Goal: Information Seeking & Learning: Learn about a topic

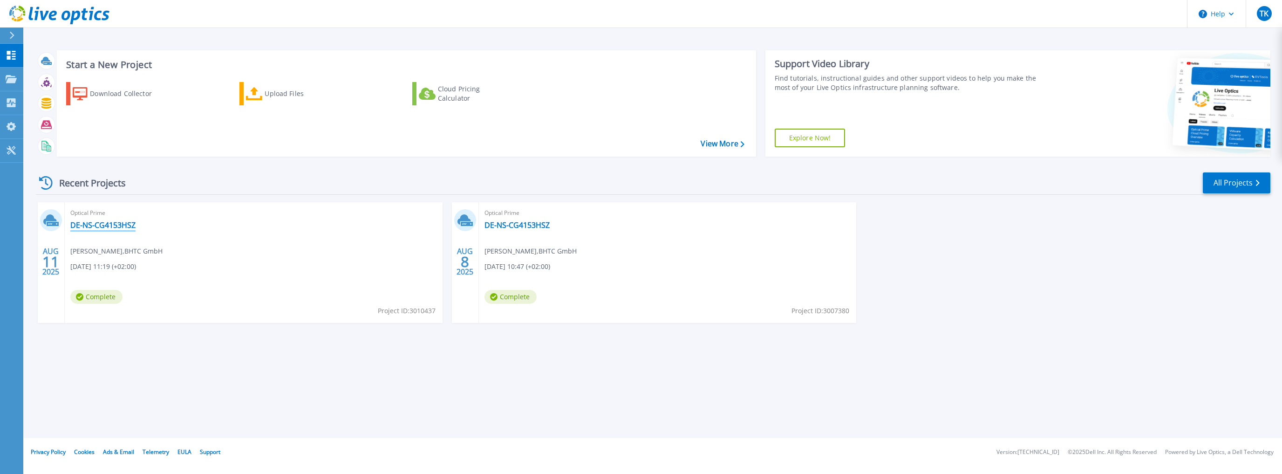
click at [110, 226] on link "DE-NS-CG4153HSZ" at bounding box center [102, 224] width 65 height 9
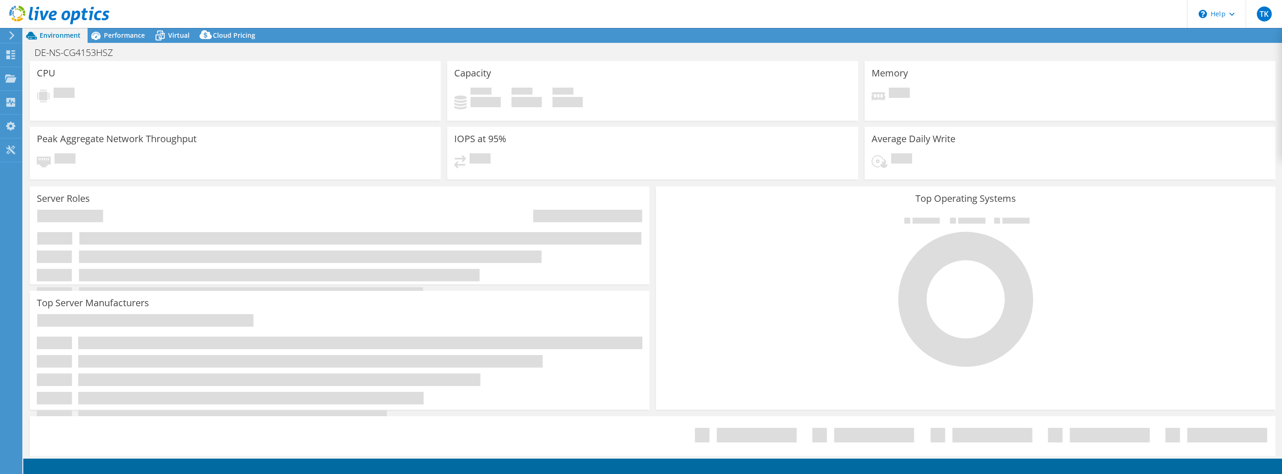
select select "USD"
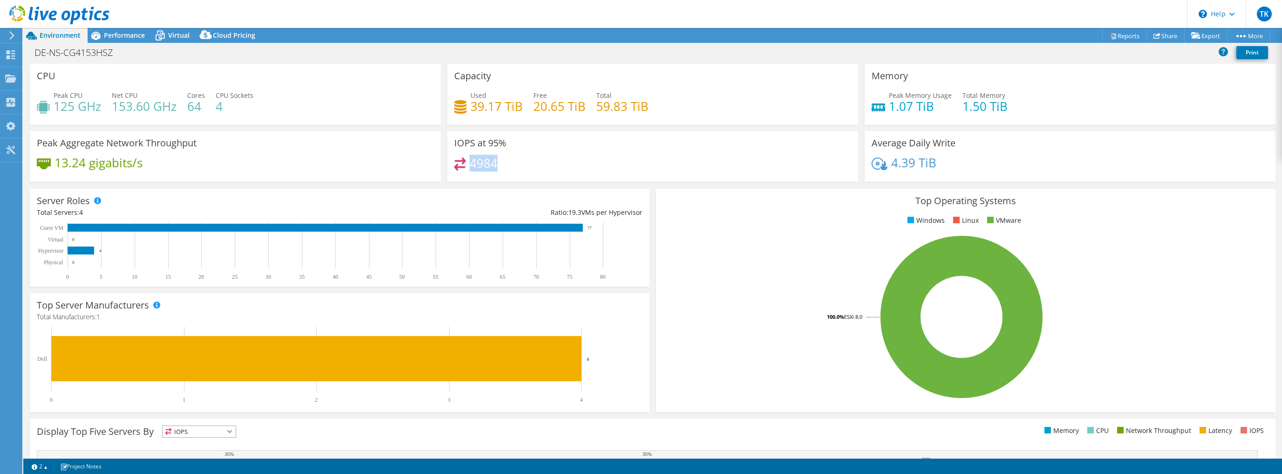
drag, startPoint x: 471, startPoint y: 163, endPoint x: 521, endPoint y: 162, distance: 50.3
click at [521, 162] on div "4984" at bounding box center [652, 168] width 397 height 20
click at [109, 30] on div at bounding box center [55, 15] width 110 height 31
click at [112, 34] on span "Performance" at bounding box center [124, 35] width 41 height 9
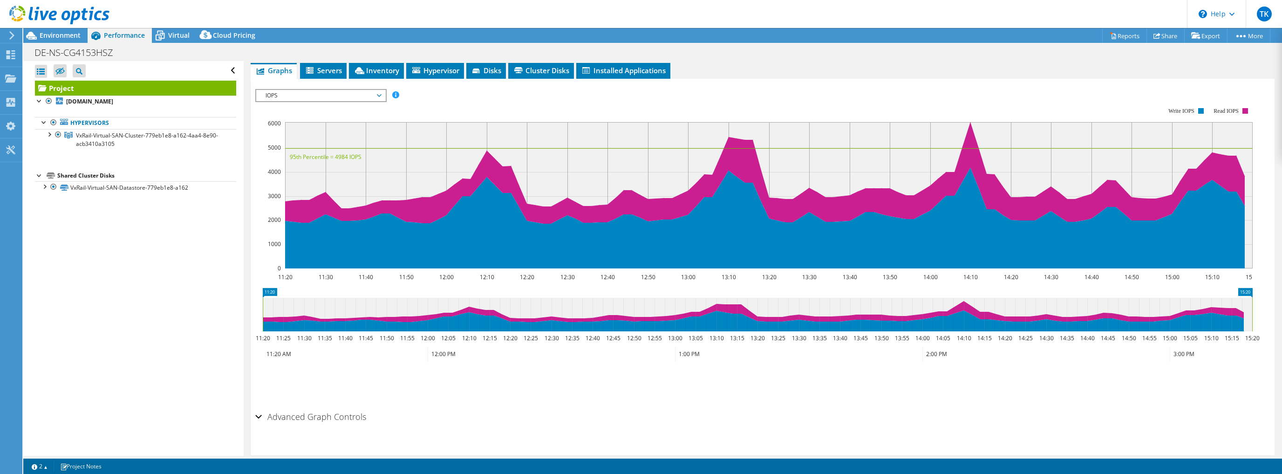
scroll to position [178, 0]
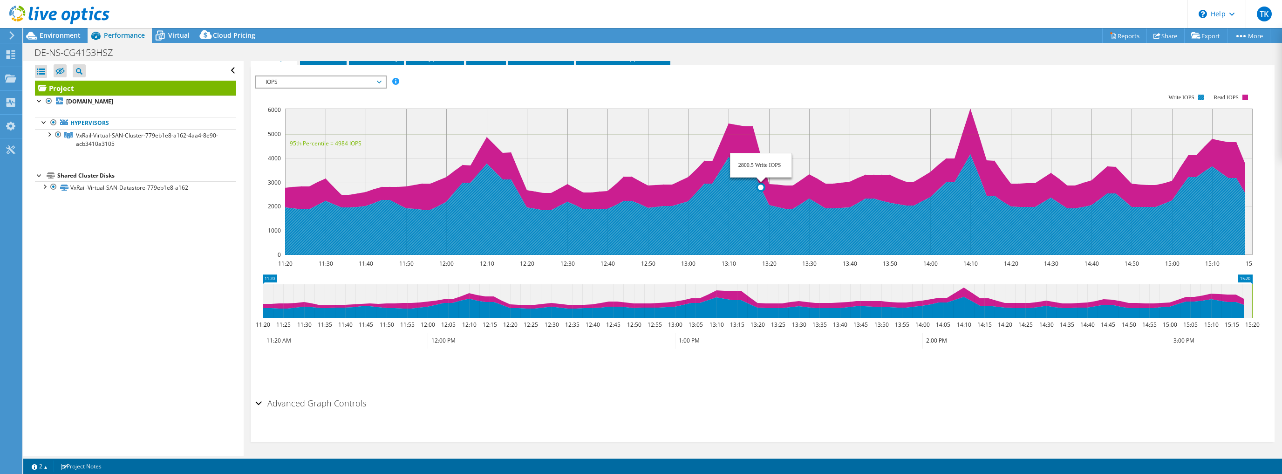
drag, startPoint x: 651, startPoint y: 130, endPoint x: 719, endPoint y: 185, distance: 86.9
click at [719, 185] on icon "11:20 11:30 11:40 11:50 12:00 12:10 12:20 12:30 12:40 12:50 13:00 13:10 13:20 1…" at bounding box center [757, 174] width 1005 height 186
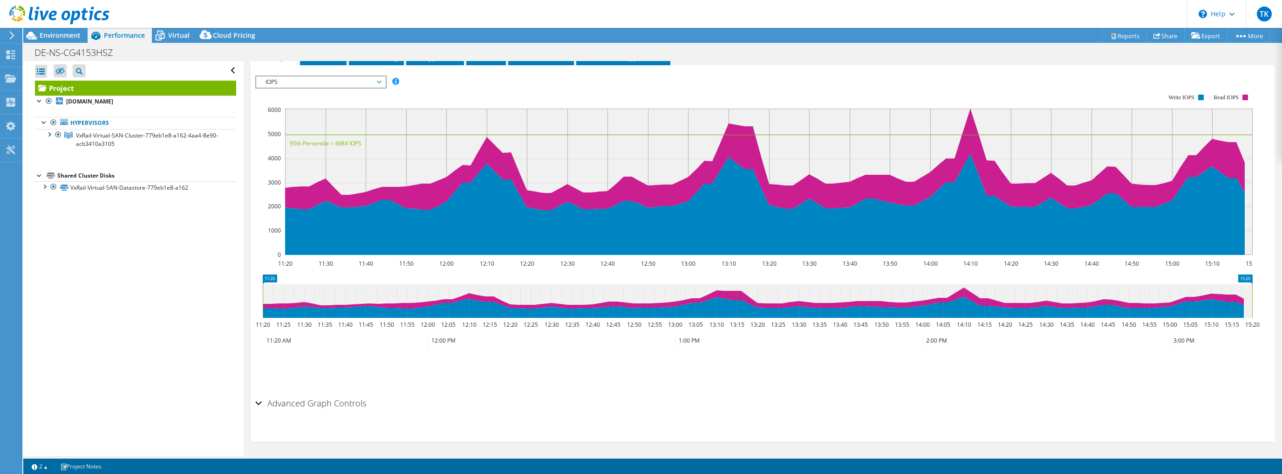
click at [710, 298] on icon at bounding box center [758, 301] width 990 height 34
click at [724, 299] on icon at bounding box center [758, 301] width 990 height 34
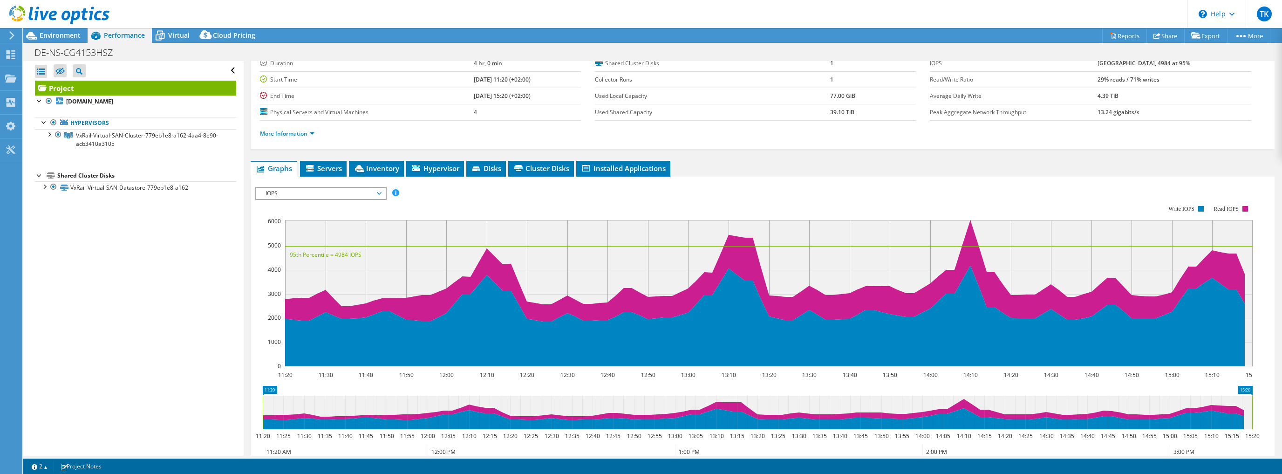
scroll to position [103, 0]
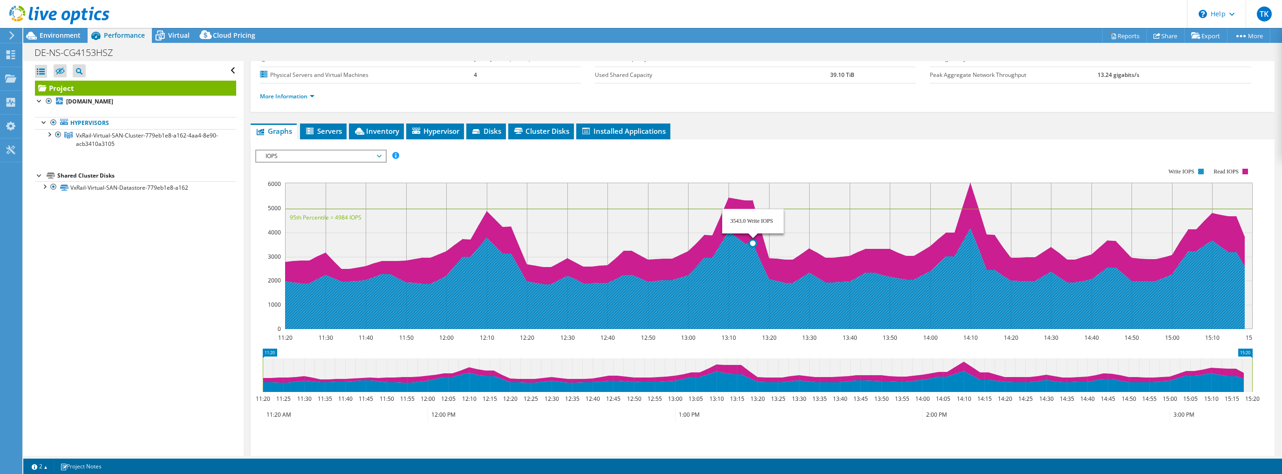
drag, startPoint x: 704, startPoint y: 253, endPoint x: 764, endPoint y: 249, distance: 60.3
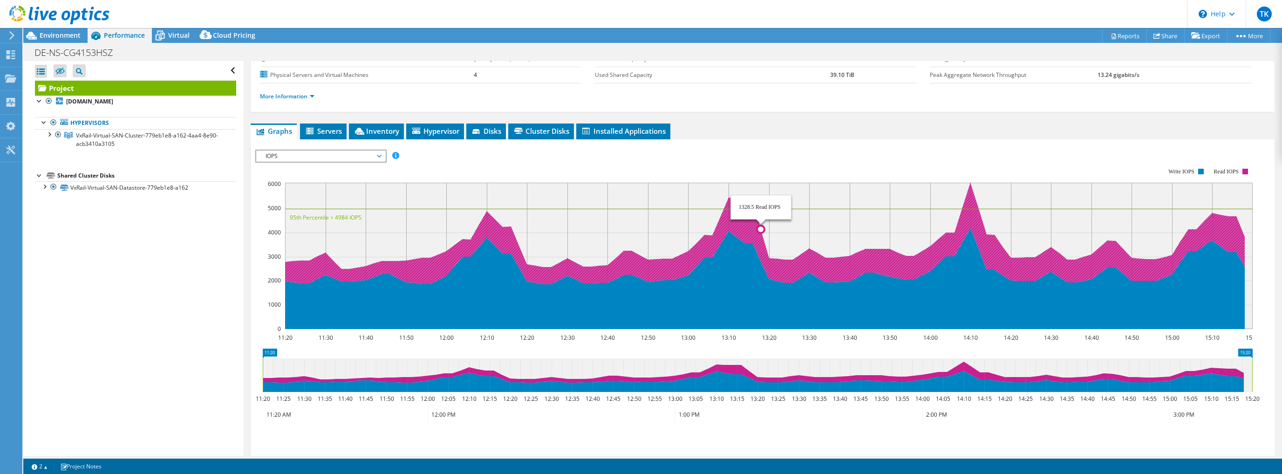
drag, startPoint x: 674, startPoint y: 192, endPoint x: 761, endPoint y: 207, distance: 88.0
click at [761, 207] on icon "11:20 11:30 11:40 11:50 12:00 12:10 12:20 12:30 12:40 12:50 13:00 13:10 13:20 1…" at bounding box center [757, 248] width 1005 height 186
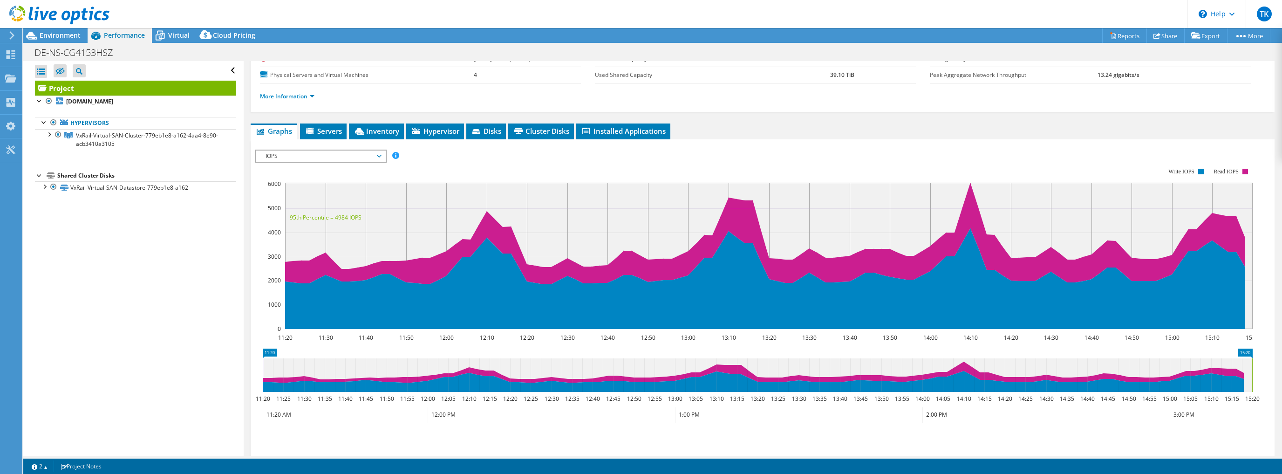
click at [330, 152] on span "IOPS" at bounding box center [321, 156] width 120 height 11
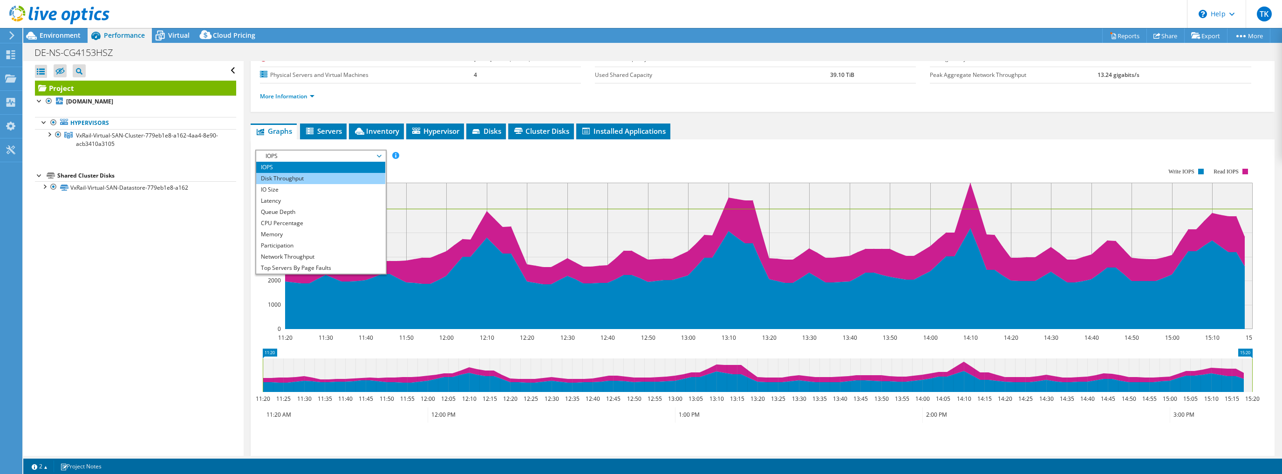
click at [322, 177] on li "Disk Throughput" at bounding box center [320, 178] width 129 height 11
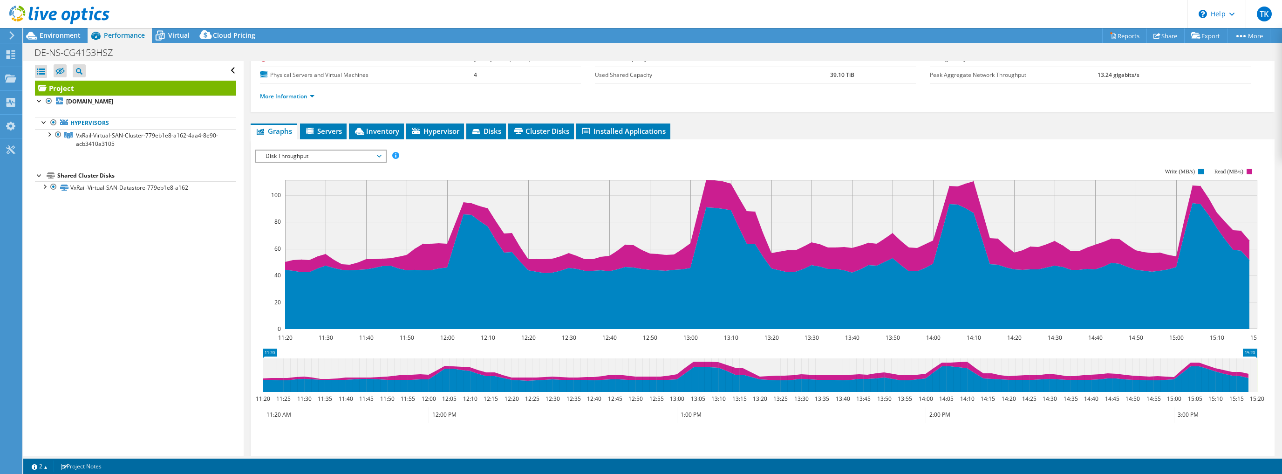
click at [310, 155] on span "Disk Throughput" at bounding box center [321, 156] width 120 height 11
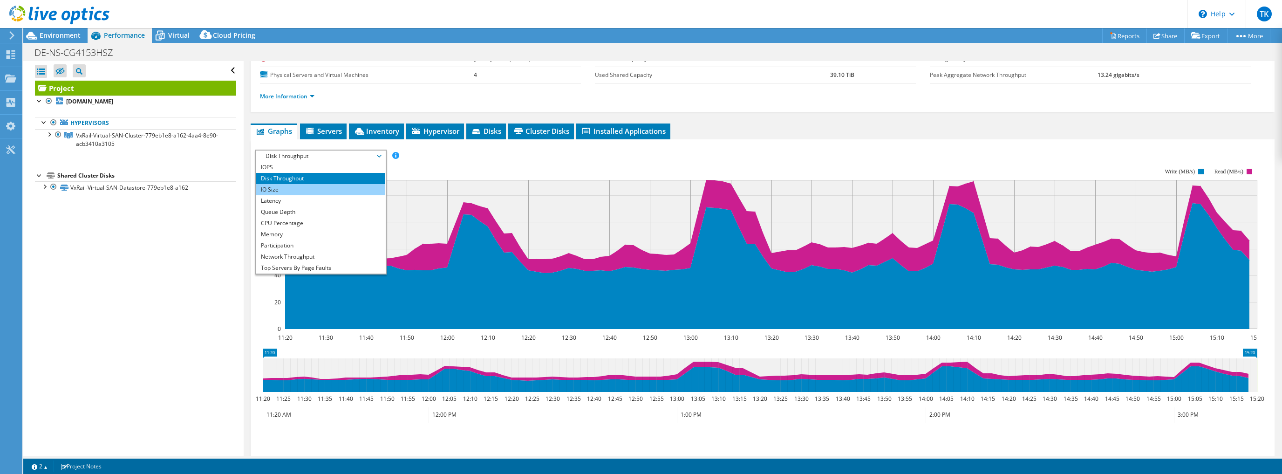
click at [308, 191] on li "IO Size" at bounding box center [320, 189] width 129 height 11
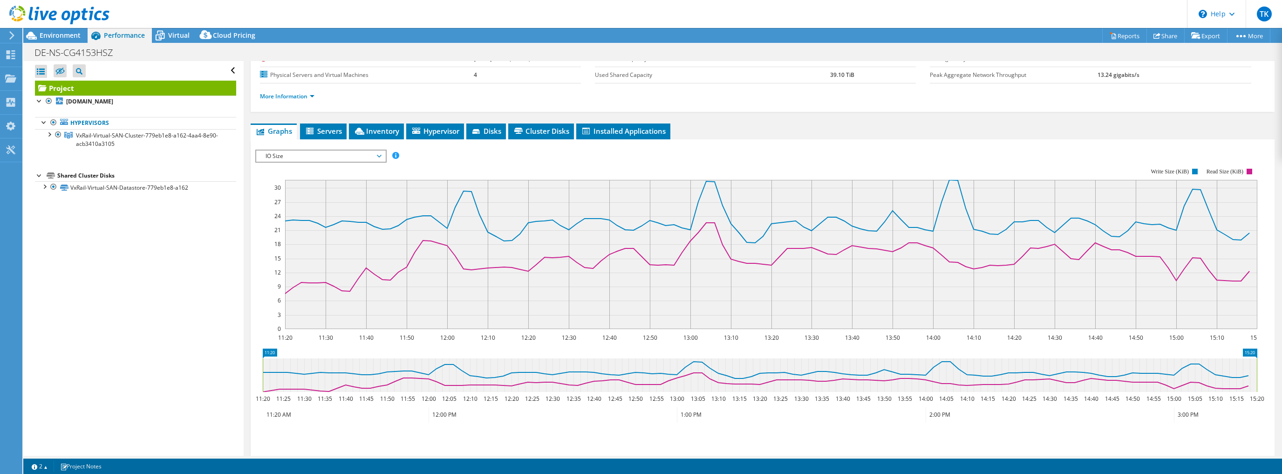
click at [361, 151] on span "IO Size" at bounding box center [321, 156] width 120 height 11
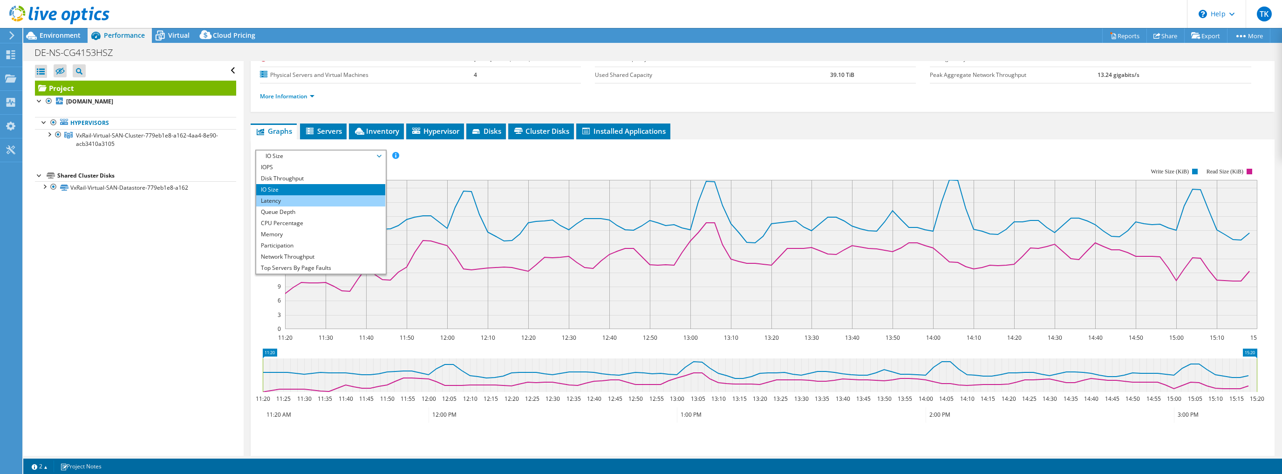
click at [326, 199] on li "Latency" at bounding box center [320, 200] width 129 height 11
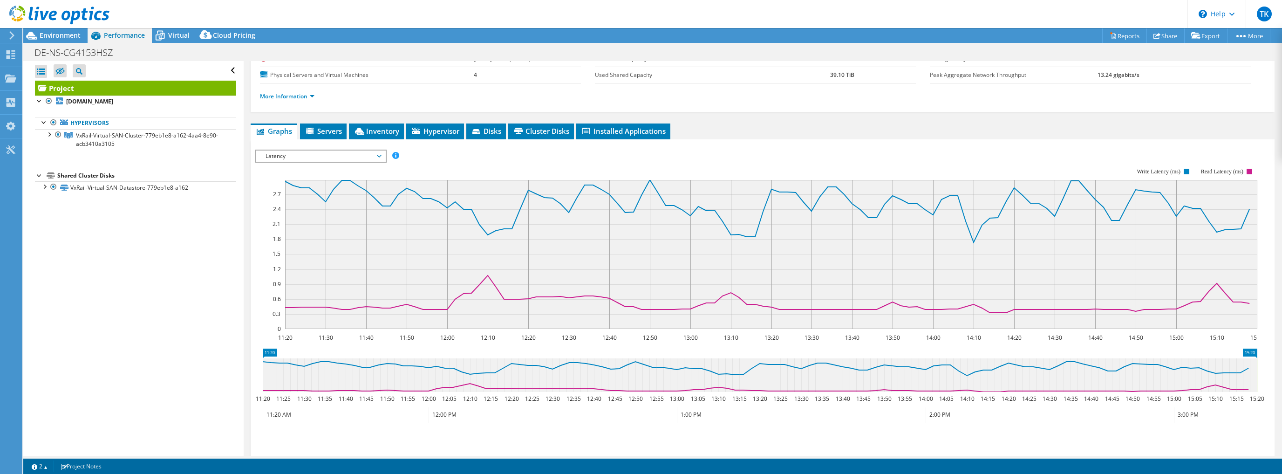
click at [373, 154] on span "Latency" at bounding box center [321, 156] width 120 height 11
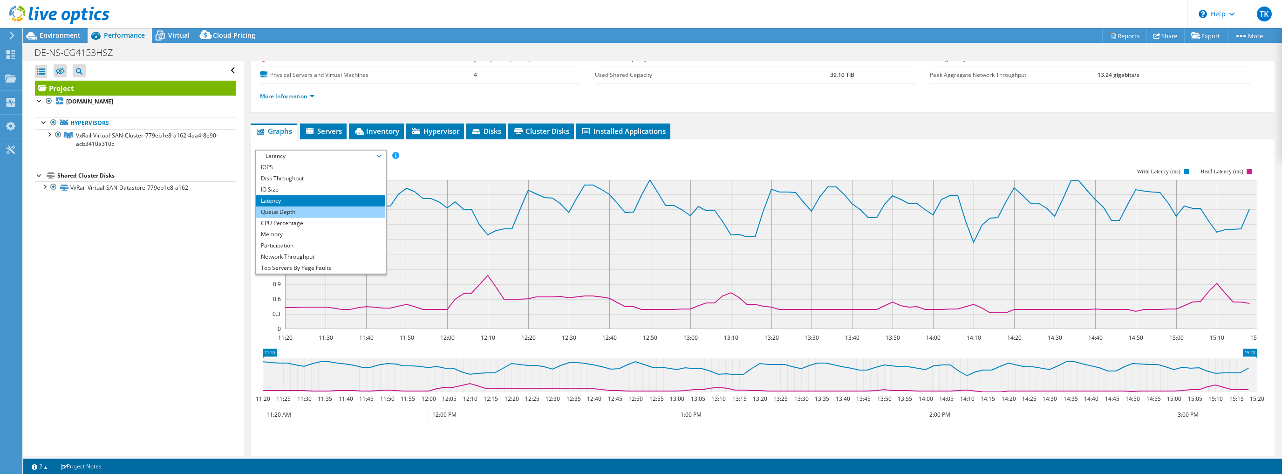
click at [320, 208] on li "Queue Depth" at bounding box center [320, 211] width 129 height 11
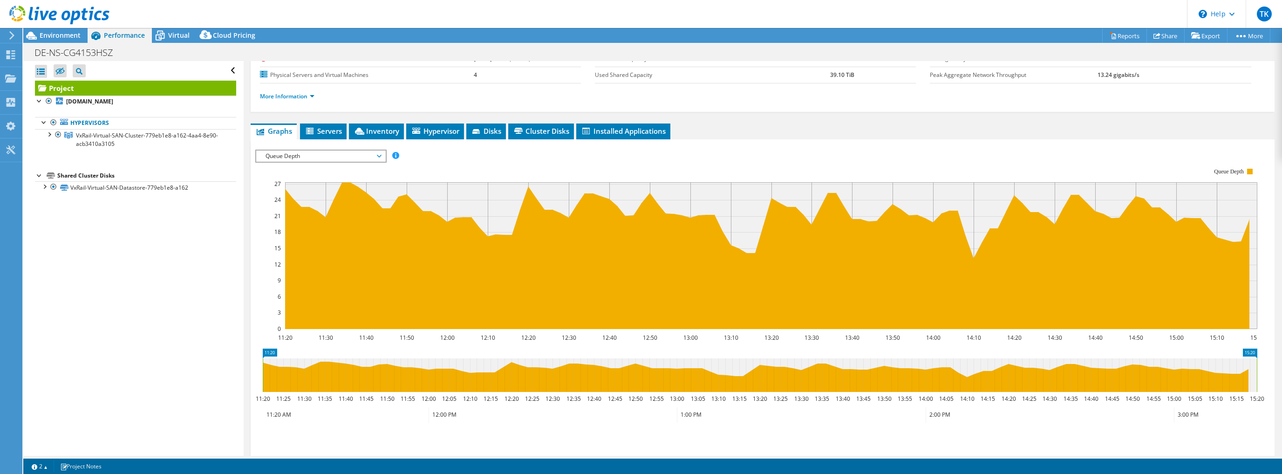
click at [265, 221] on rect at bounding box center [756, 248] width 1002 height 186
click at [382, 154] on span "Queue Depth" at bounding box center [320, 156] width 129 height 11
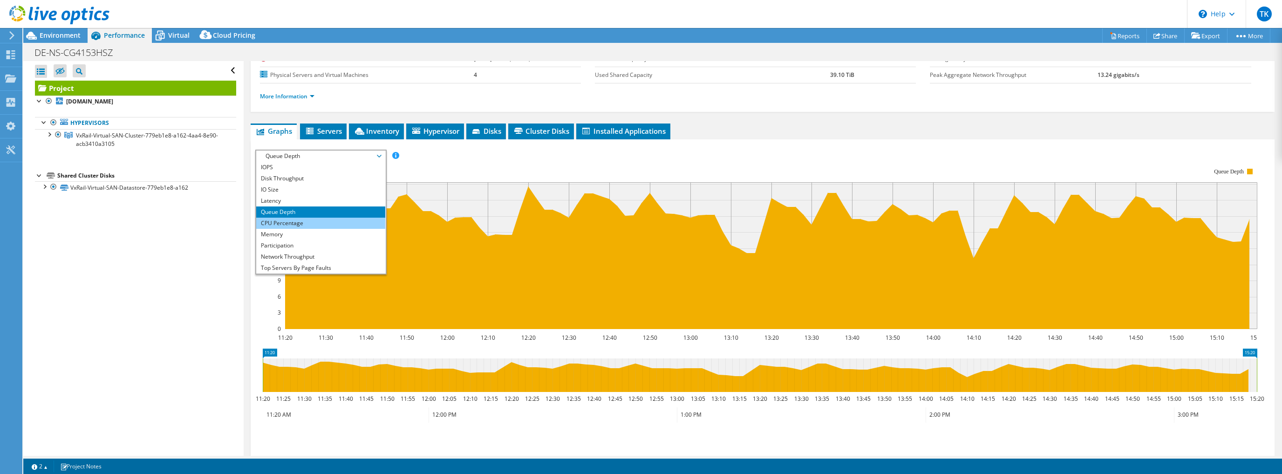
click at [336, 219] on li "CPU Percentage" at bounding box center [320, 223] width 129 height 11
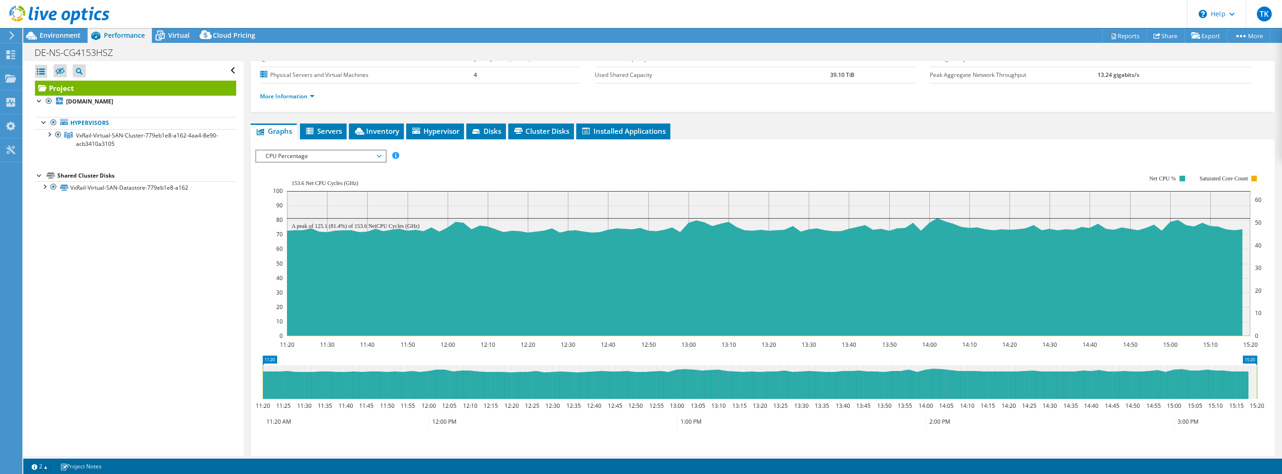
click at [265, 209] on icon "11:20 11:30 11:40 11:50 12:00 12:10 12:20 12:30 12:40 12:50 13:00 13:10 13:20 1…" at bounding box center [759, 255] width 1009 height 186
click at [372, 151] on span "CPU Percentage" at bounding box center [321, 156] width 120 height 11
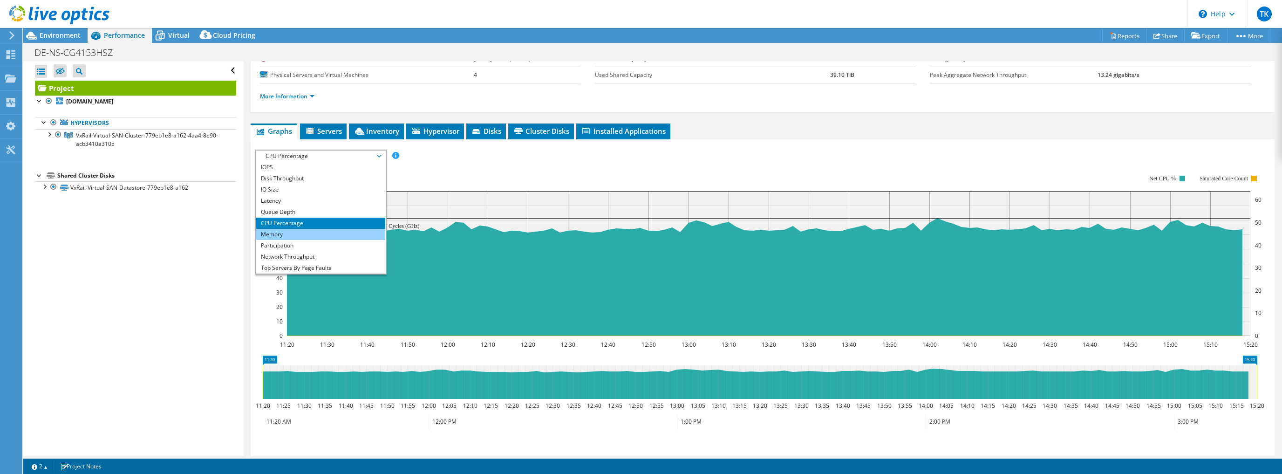
click at [298, 233] on li "Memory" at bounding box center [320, 234] width 129 height 11
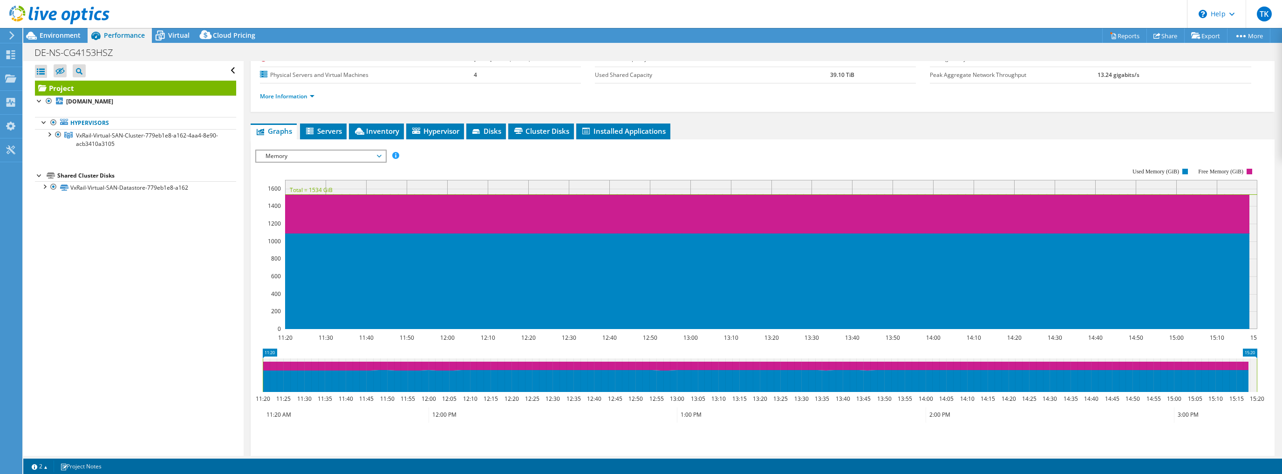
click at [362, 153] on span "Memory" at bounding box center [321, 156] width 120 height 11
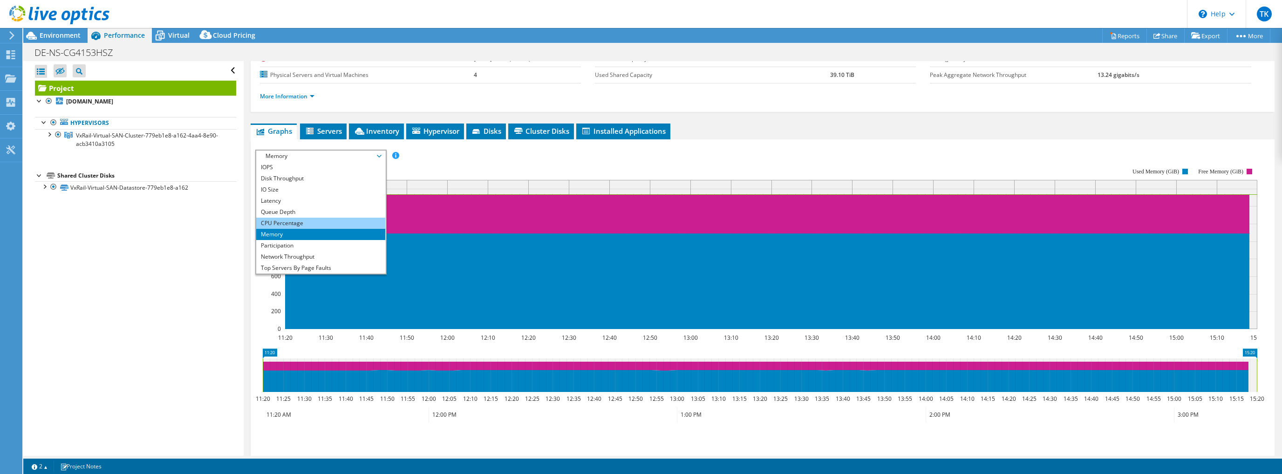
scroll to position [34, 0]
click at [309, 210] on li "Participation" at bounding box center [320, 211] width 129 height 11
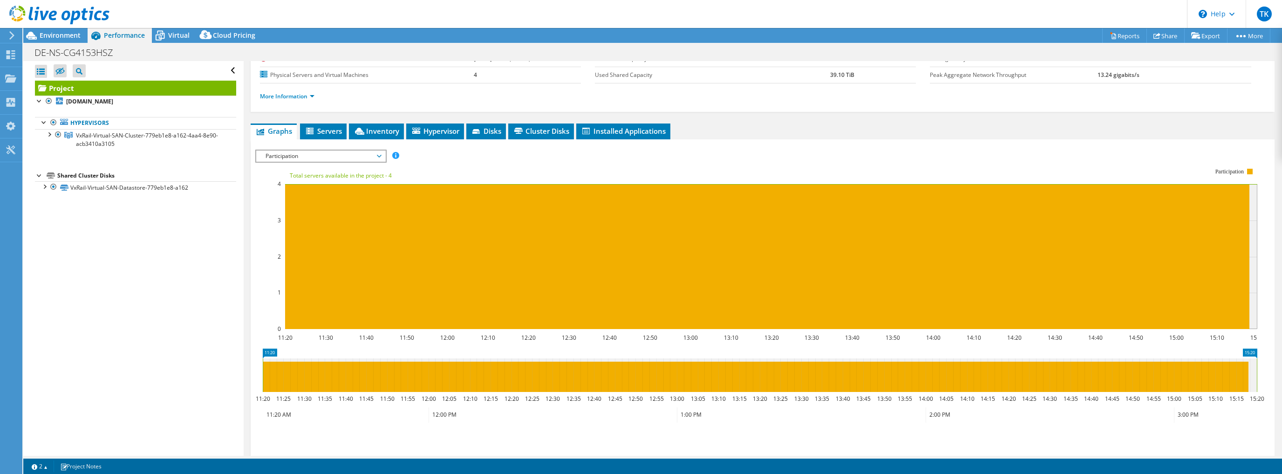
click at [254, 207] on section "IOPS Disk Throughput IO Size Latency Queue Depth CPU Percentage Memory Page Fau…" at bounding box center [763, 327] width 1024 height 377
click at [363, 152] on span "Participation" at bounding box center [321, 156] width 120 height 11
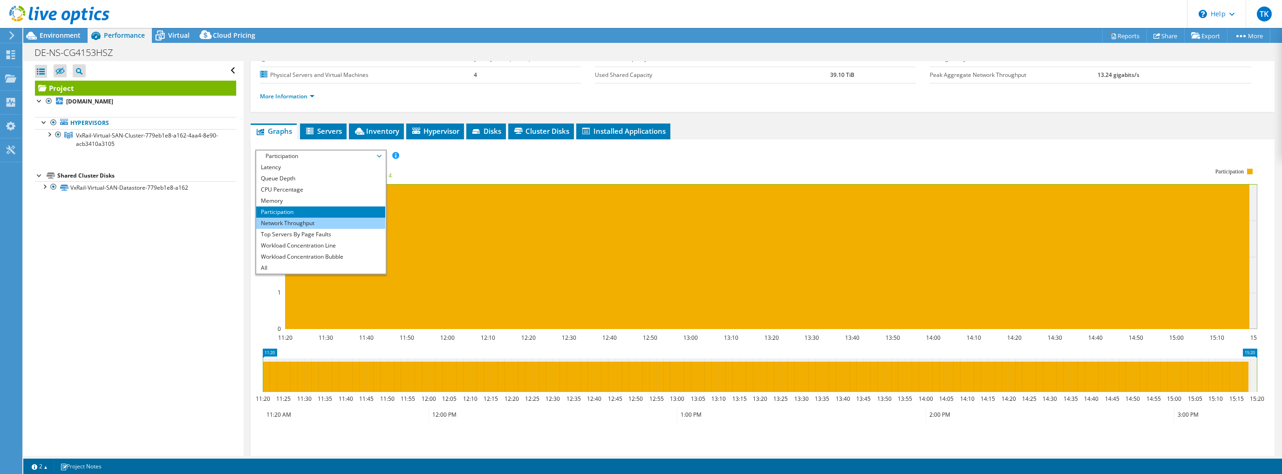
click at [313, 219] on li "Network Throughput" at bounding box center [320, 223] width 129 height 11
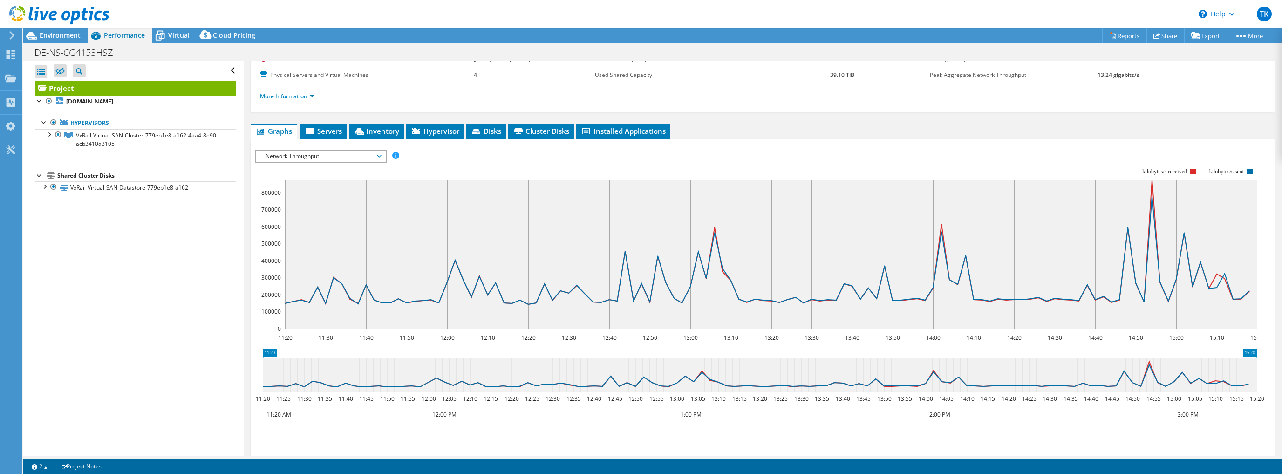
click at [343, 154] on span "Network Throughput" at bounding box center [321, 156] width 120 height 11
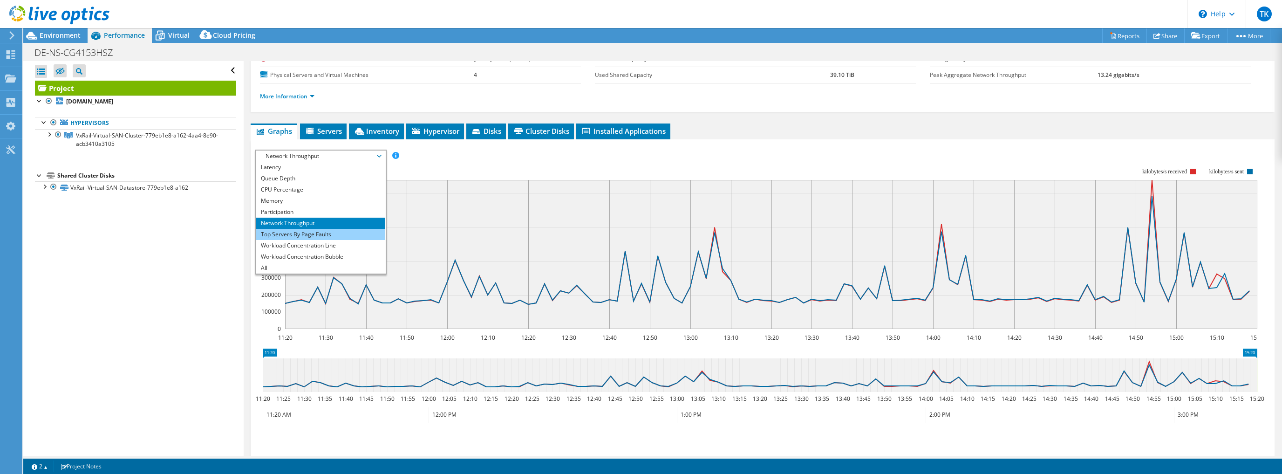
click at [344, 231] on li "Top Servers By Page Faults" at bounding box center [320, 234] width 129 height 11
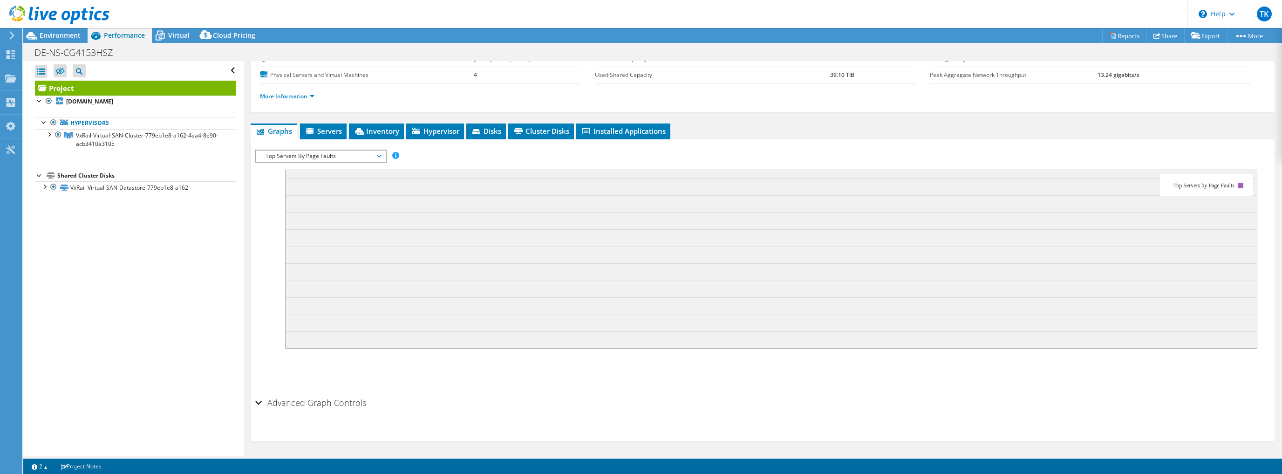
scroll to position [103, 0]
click at [356, 157] on span "Top Servers By Page Faults" at bounding box center [321, 156] width 120 height 11
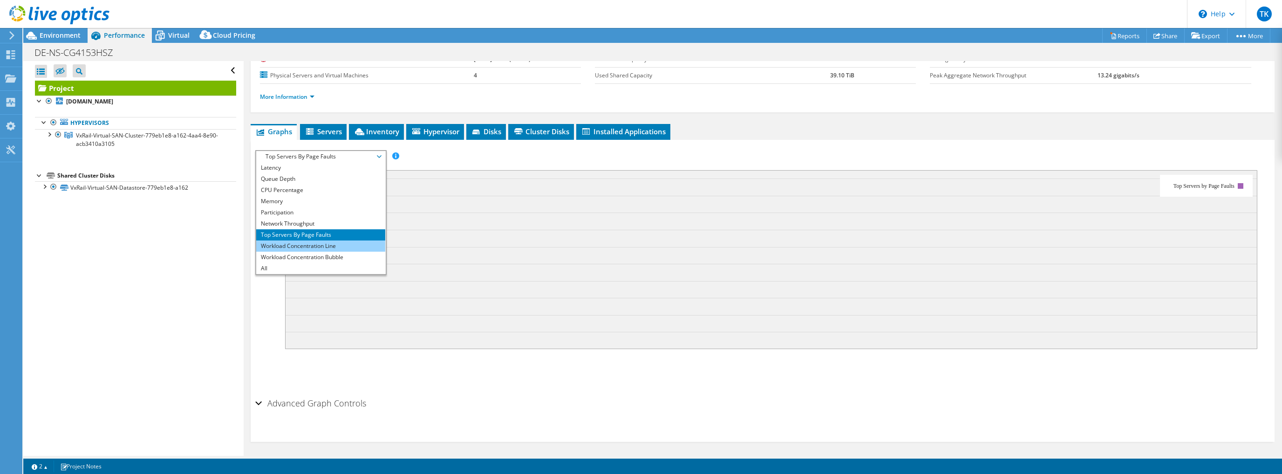
click at [320, 245] on li "Workload Concentration Line" at bounding box center [320, 245] width 129 height 11
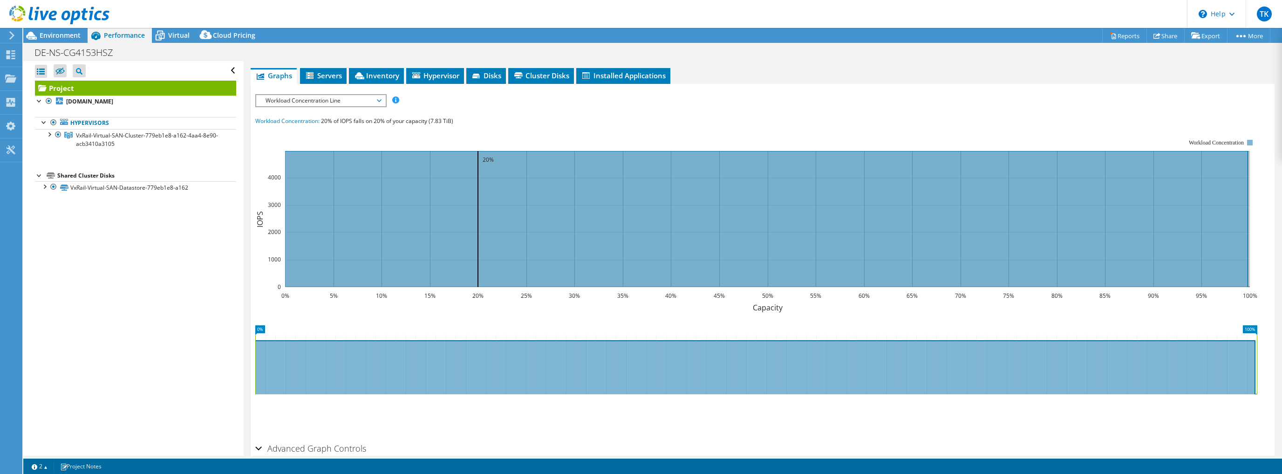
scroll to position [178, 0]
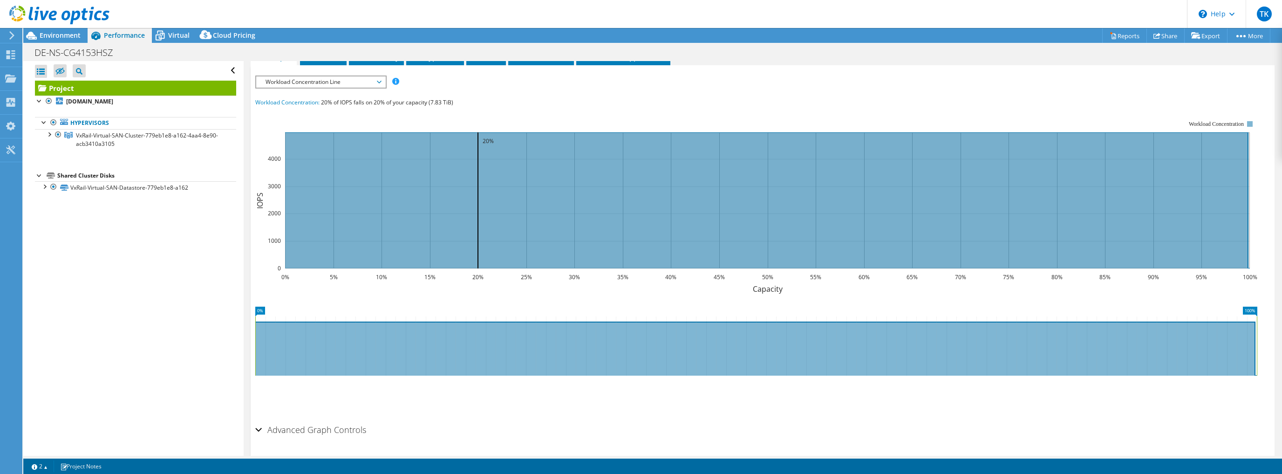
click at [338, 77] on span "Workload Concentration Line" at bounding box center [321, 81] width 120 height 11
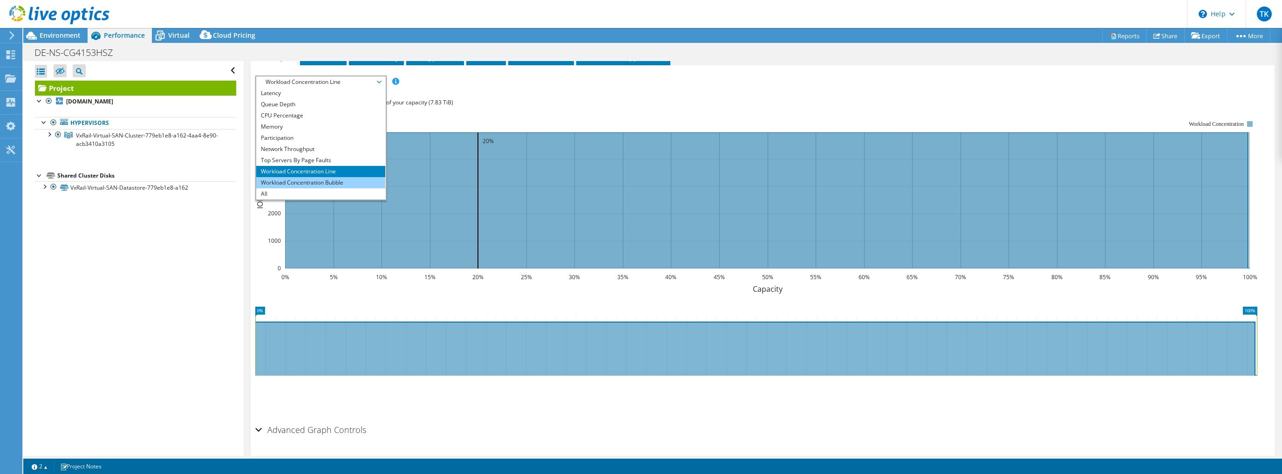
click at [319, 178] on li "Workload Concentration Bubble" at bounding box center [320, 182] width 129 height 11
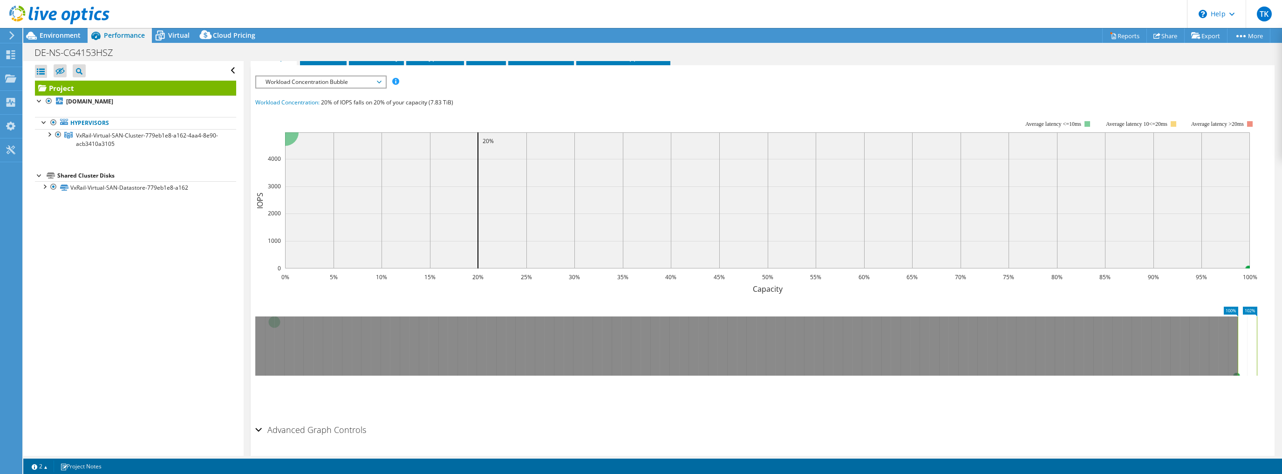
drag, startPoint x: 276, startPoint y: 331, endPoint x: 1282, endPoint y: 331, distance: 1006.1
click at [1282, 331] on article "Project Details Prepared for: [PERSON_NAME], [PERSON_NAME][EMAIL_ADDRESS][PERSO…" at bounding box center [763, 258] width 1039 height 395
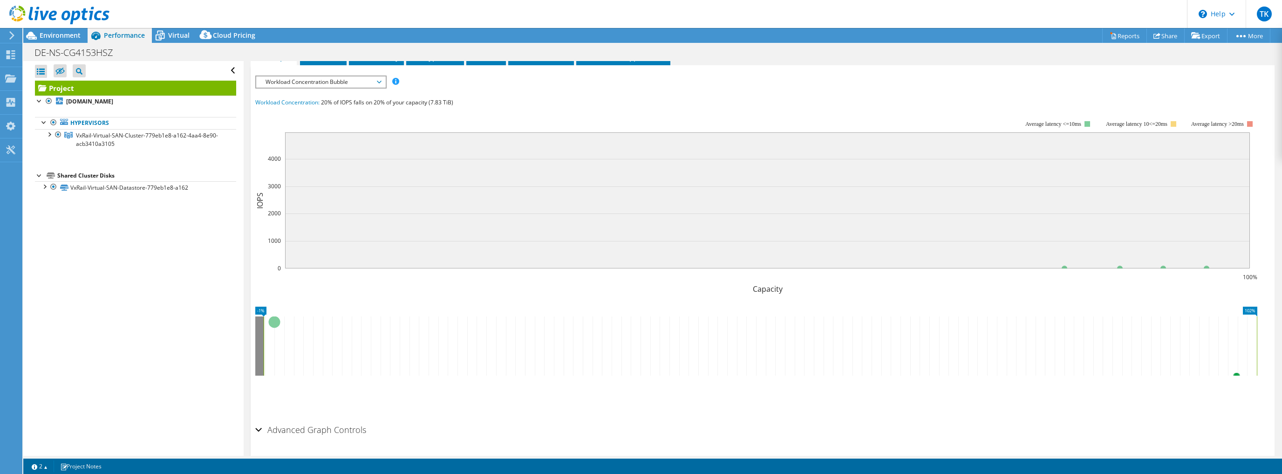
drag, startPoint x: 1237, startPoint y: 330, endPoint x: 262, endPoint y: 317, distance: 974.5
click at [262, 317] on rect at bounding box center [264, 345] width 4 height 59
drag, startPoint x: 263, startPoint y: 349, endPoint x: 233, endPoint y: 345, distance: 30.9
click at [233, 345] on div "Open All Close All Hide Excluded Nodes Project Tree Filter" at bounding box center [652, 258] width 1259 height 395
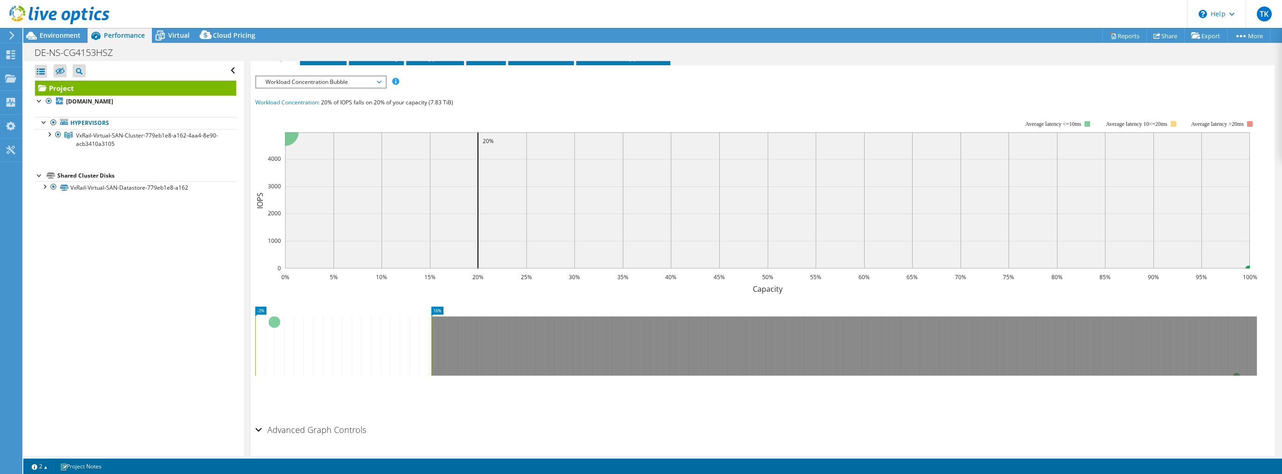
drag, startPoint x: 1259, startPoint y: 342, endPoint x: 433, endPoint y: 343, distance: 825.8
click at [433, 343] on rect at bounding box center [432, 345] width 4 height 59
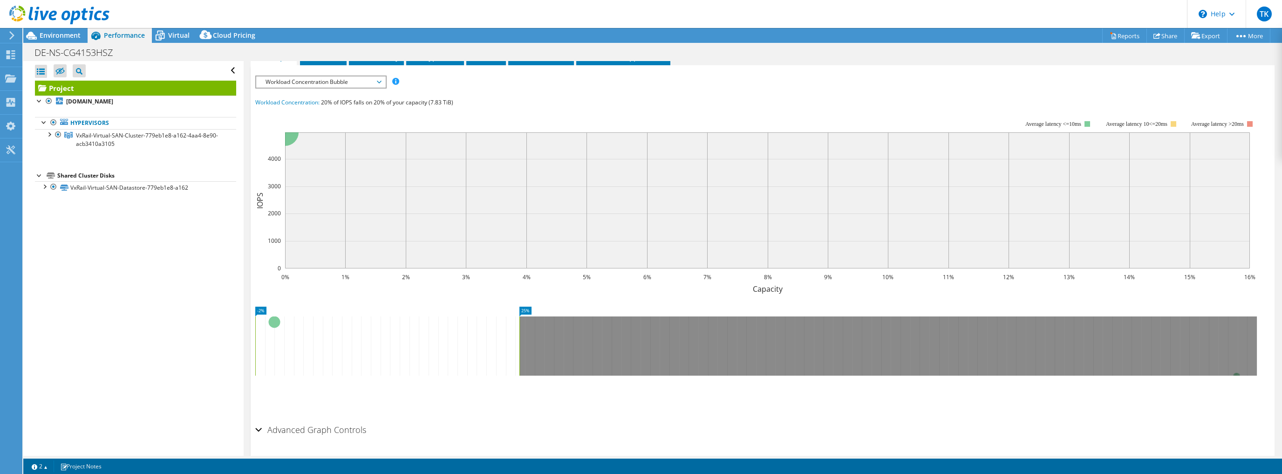
drag, startPoint x: 469, startPoint y: 335, endPoint x: 519, endPoint y: 335, distance: 49.9
click at [519, 335] on rect at bounding box center [520, 345] width 4 height 59
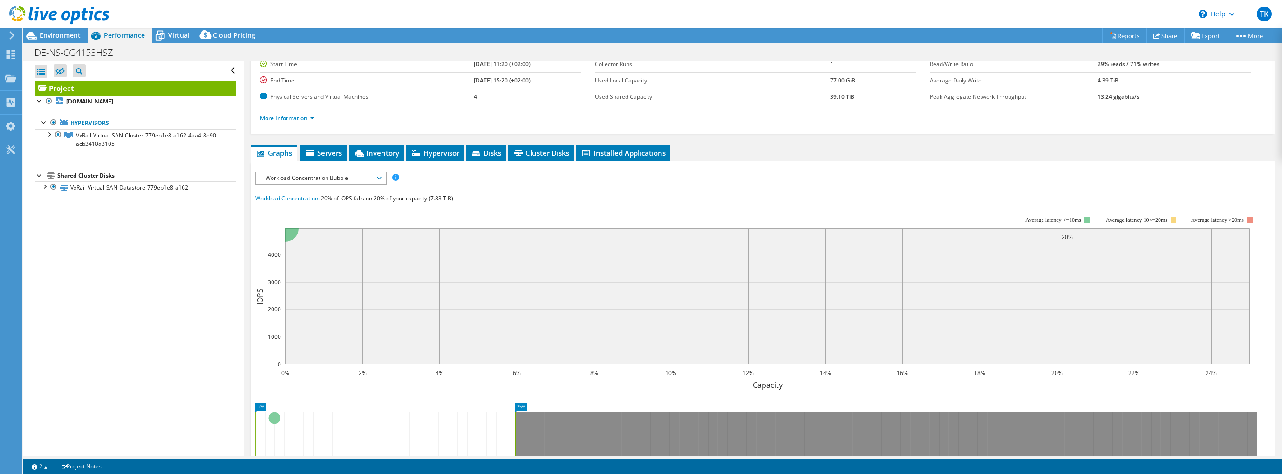
scroll to position [66, 0]
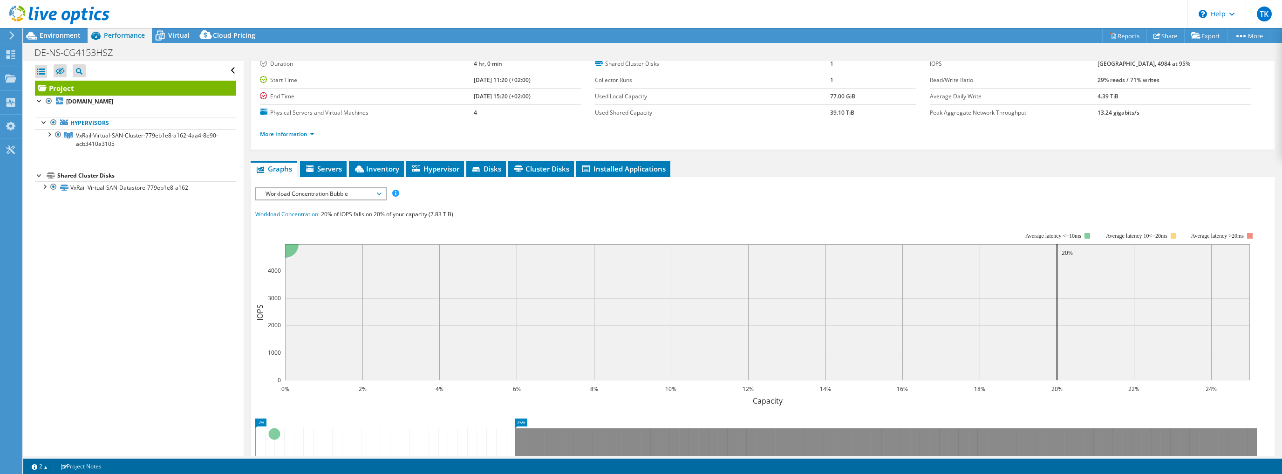
click at [349, 193] on span "Workload Concentration Bubble" at bounding box center [321, 193] width 120 height 11
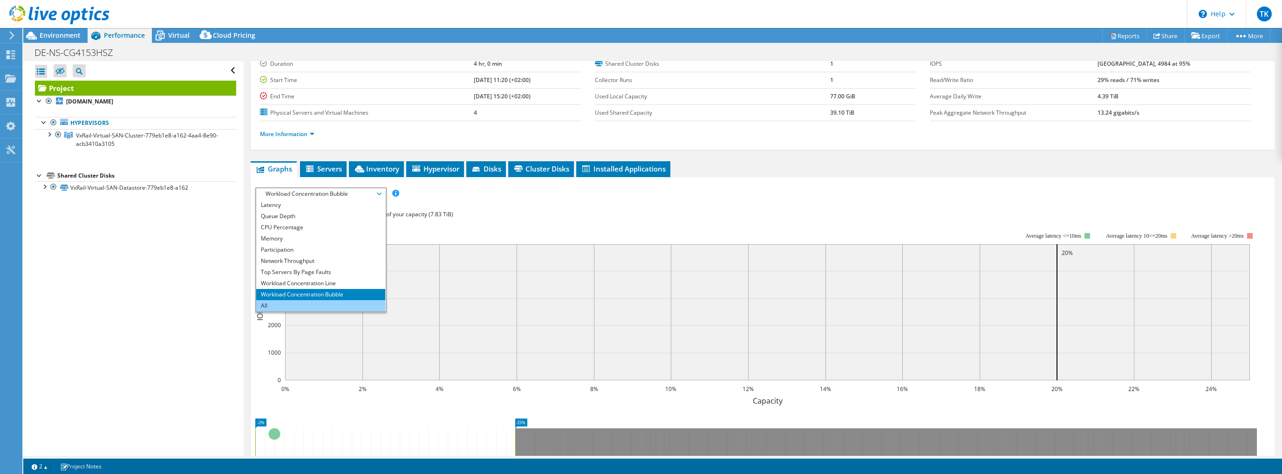
click at [276, 300] on li "All" at bounding box center [320, 305] width 129 height 11
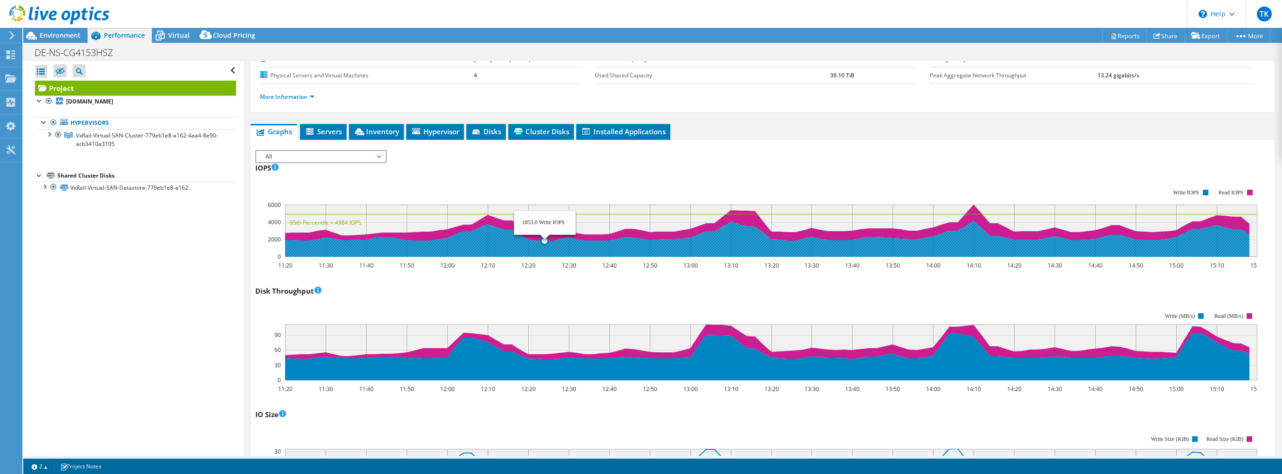
scroll to position [0, 0]
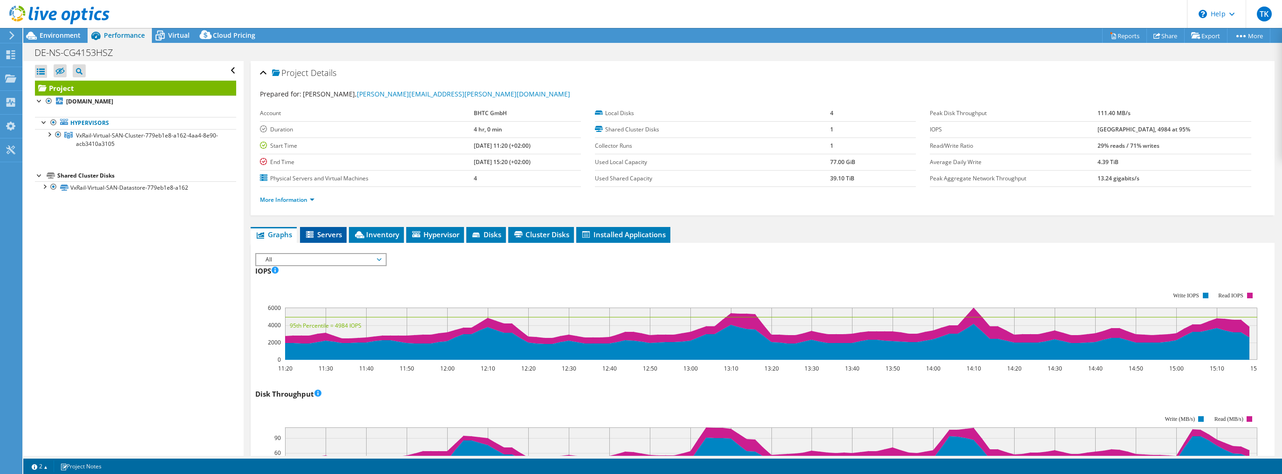
click at [330, 231] on span "Servers" at bounding box center [323, 234] width 37 height 9
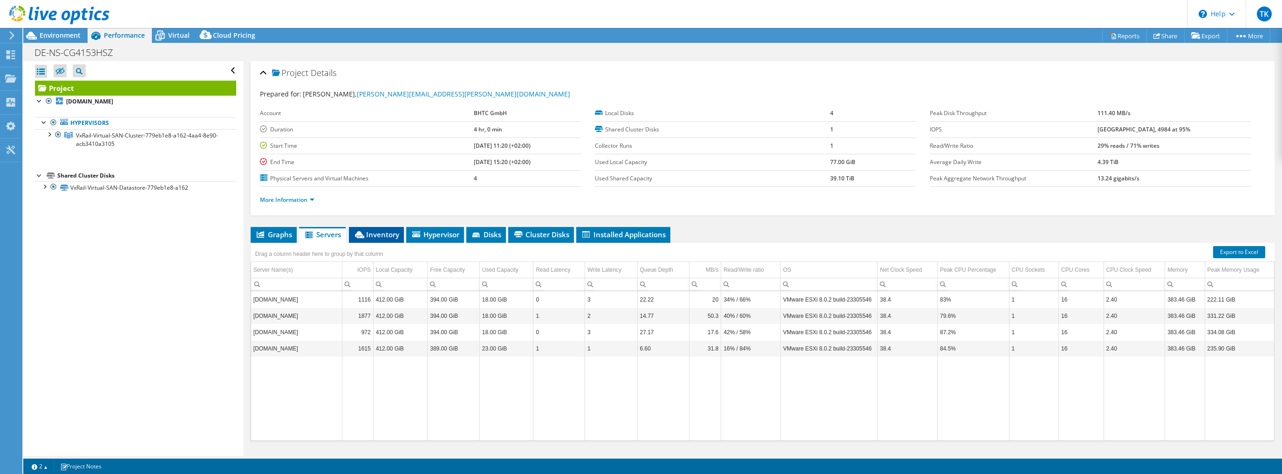
click at [386, 233] on span "Inventory" at bounding box center [377, 234] width 46 height 9
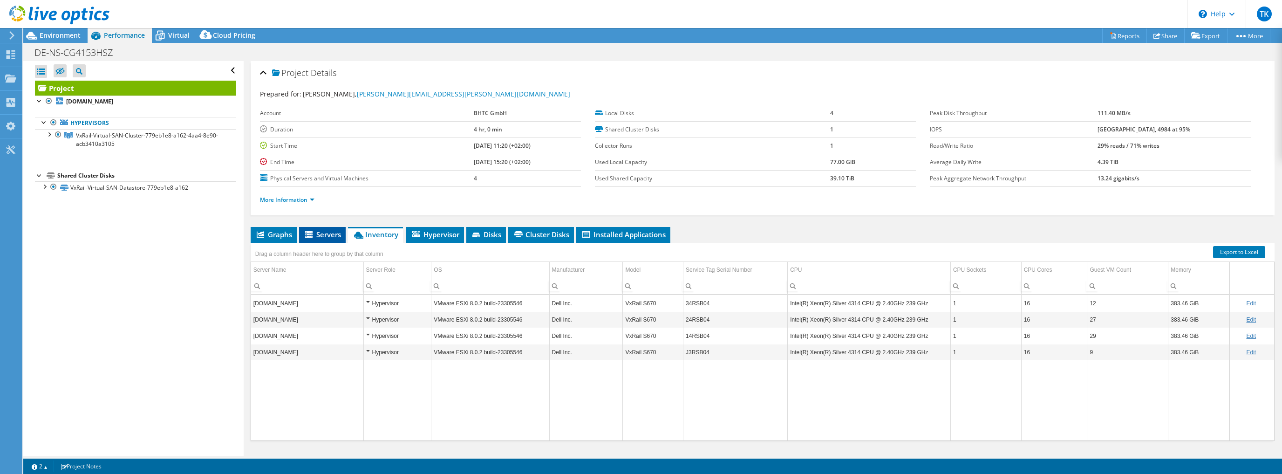
click at [317, 234] on span "Servers" at bounding box center [322, 234] width 37 height 9
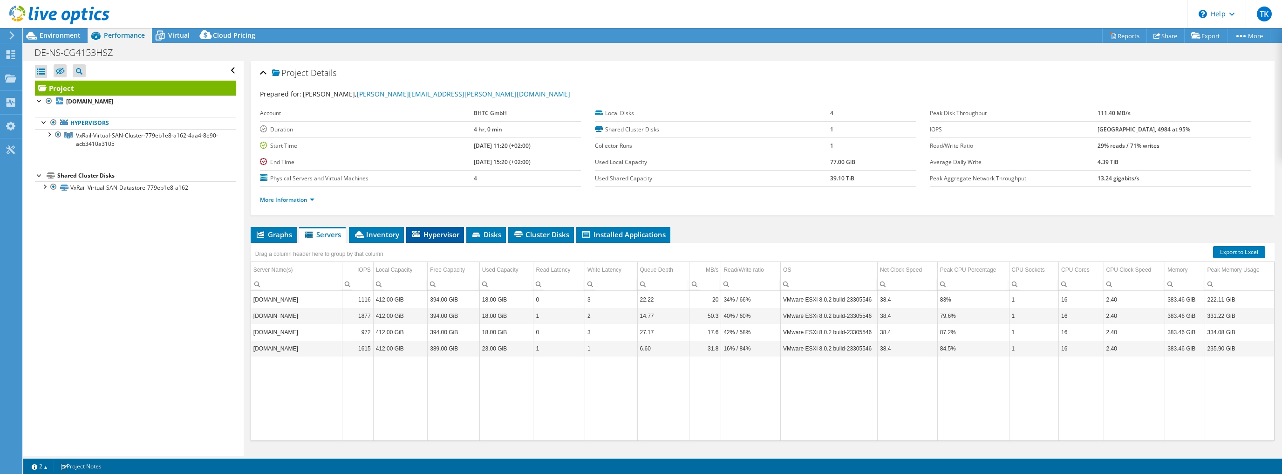
click at [448, 232] on span "Hypervisor" at bounding box center [435, 234] width 48 height 9
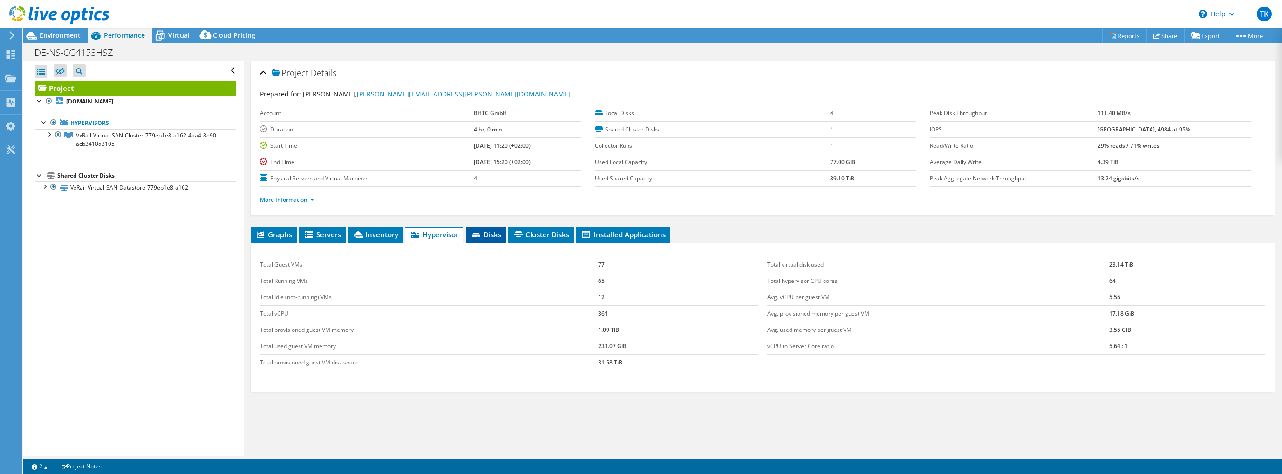
click at [490, 231] on span "Disks" at bounding box center [486, 234] width 30 height 9
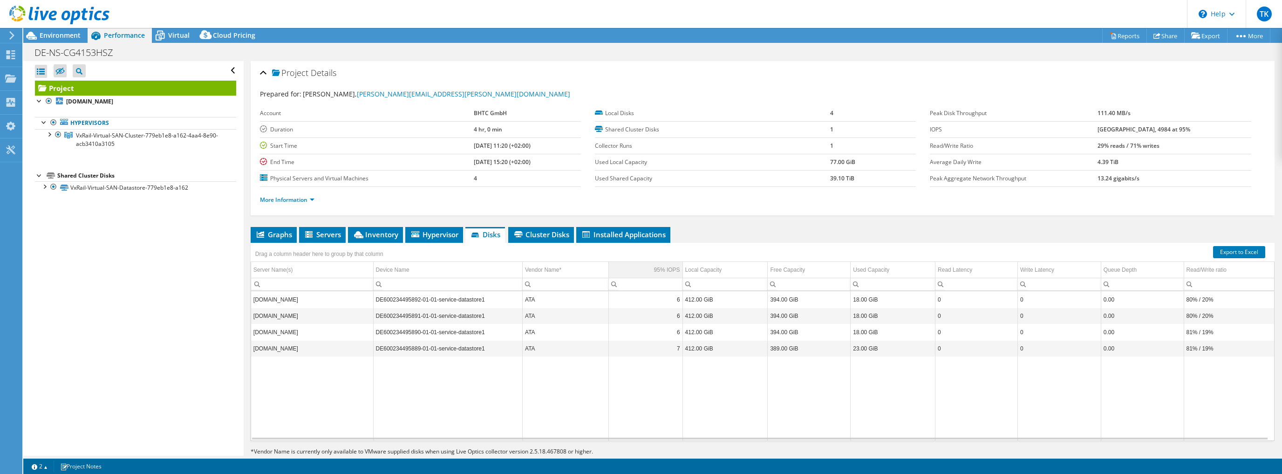
click at [656, 267] on div "95% IOPS" at bounding box center [667, 269] width 26 height 11
click at [728, 250] on div "Drag a column header here to group by that column" at bounding box center [763, 249] width 1024 height 12
click at [536, 234] on span "Cluster Disks" at bounding box center [541, 234] width 56 height 9
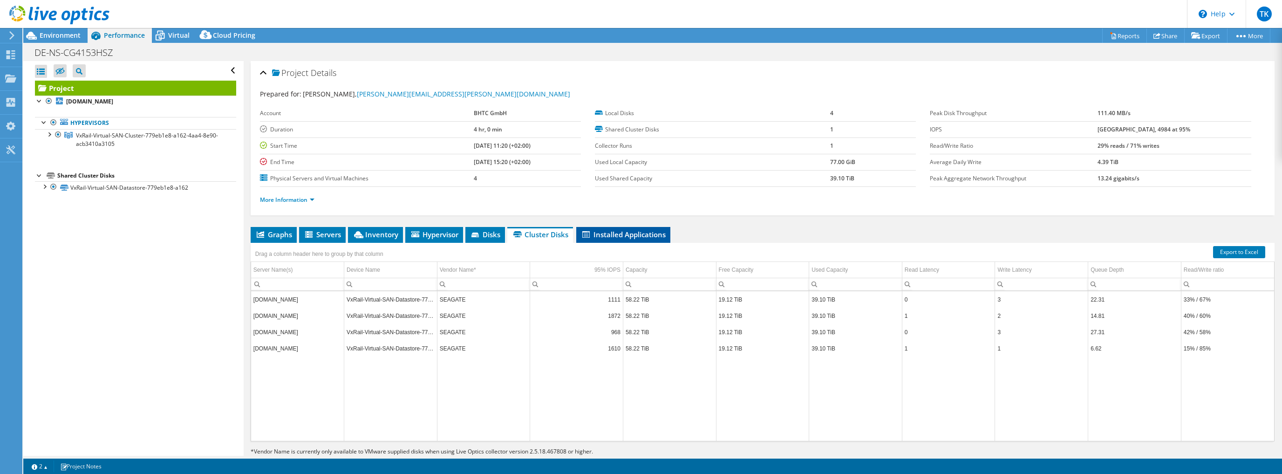
click at [613, 231] on span "Installed Applications" at bounding box center [623, 234] width 85 height 9
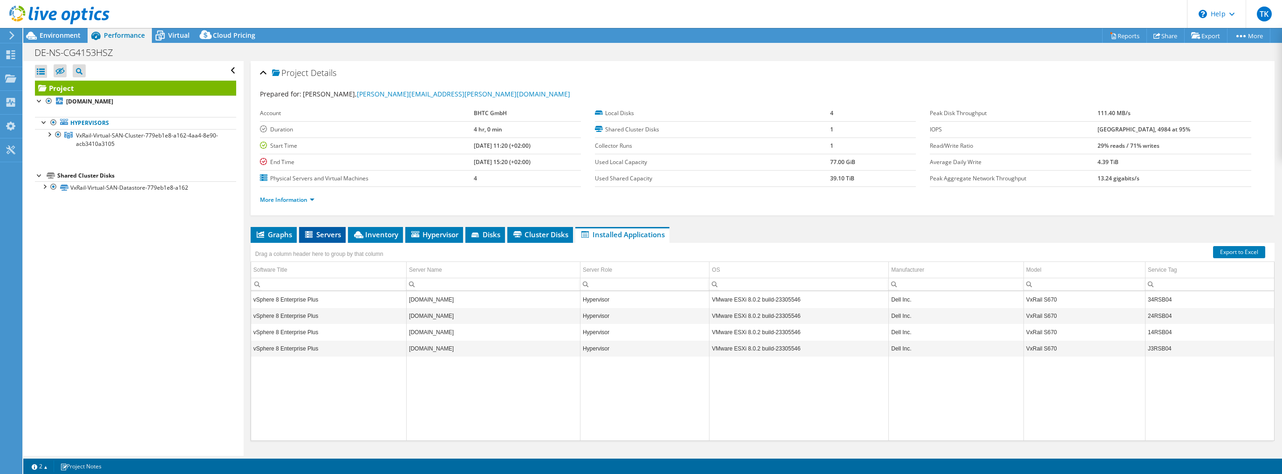
click at [316, 233] on span "Servers" at bounding box center [322, 234] width 37 height 9
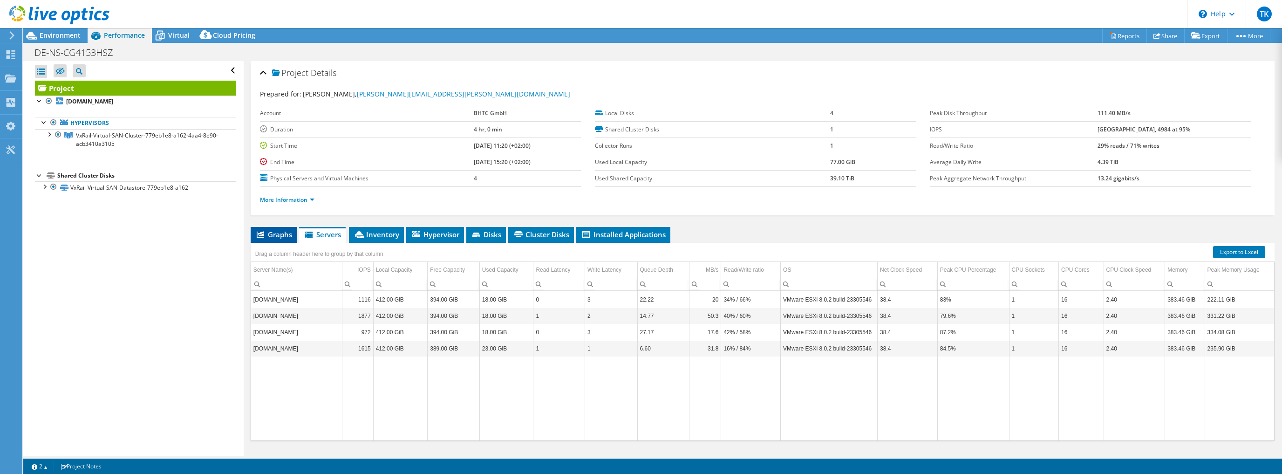
click at [274, 230] on span "Graphs" at bounding box center [273, 234] width 37 height 9
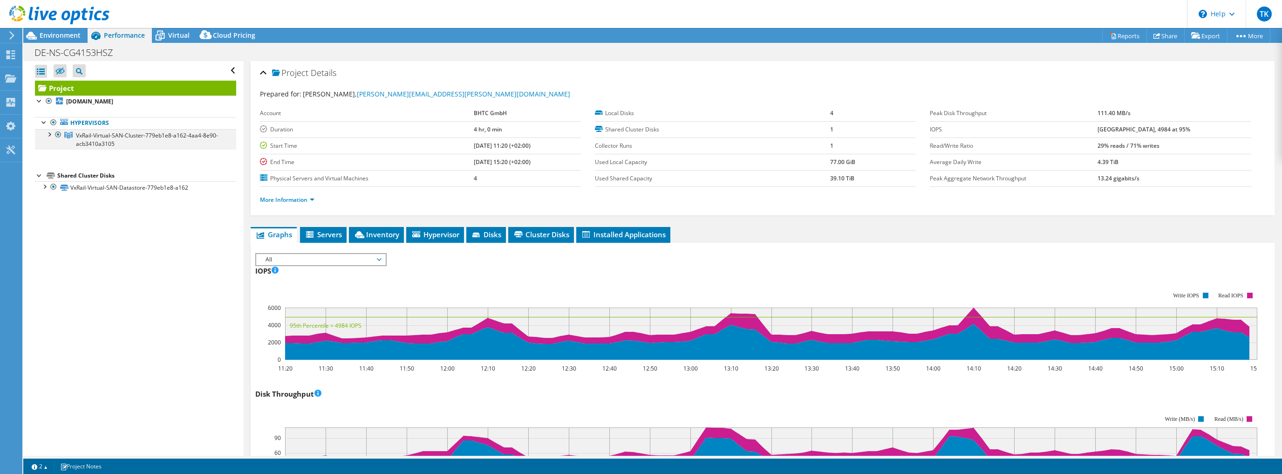
click at [48, 132] on div at bounding box center [48, 133] width 9 height 9
click at [55, 156] on div at bounding box center [53, 154] width 9 height 9
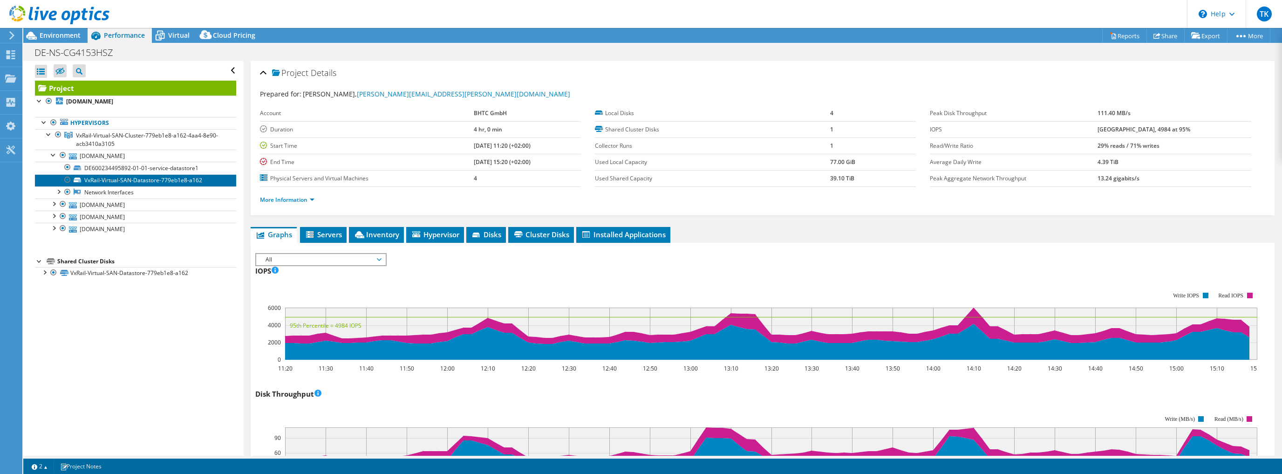
click at [125, 180] on link "VxRail-Virtual-SAN-Datastore-779eb1e8-a162" at bounding box center [135, 180] width 201 height 12
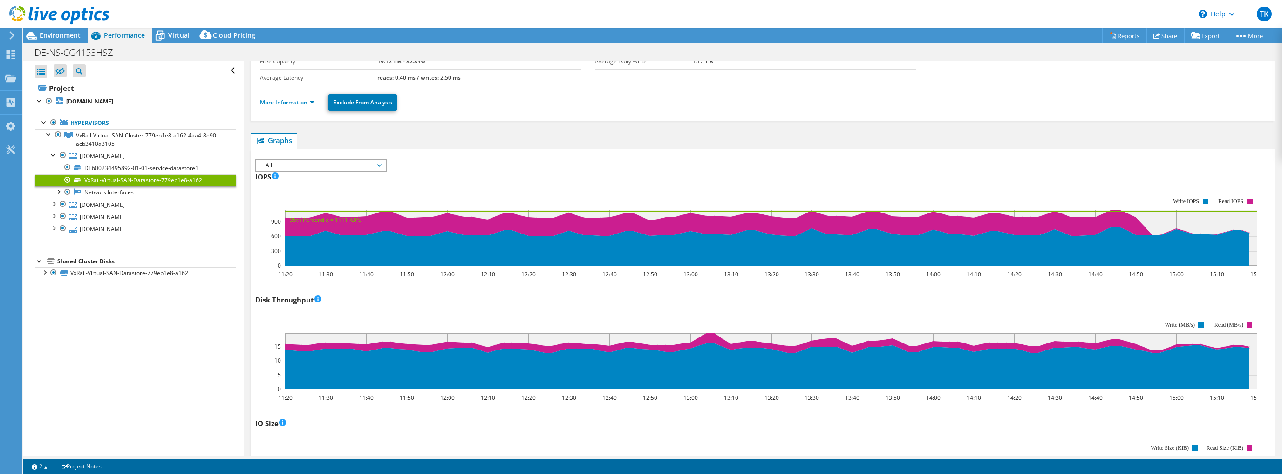
scroll to position [67, 0]
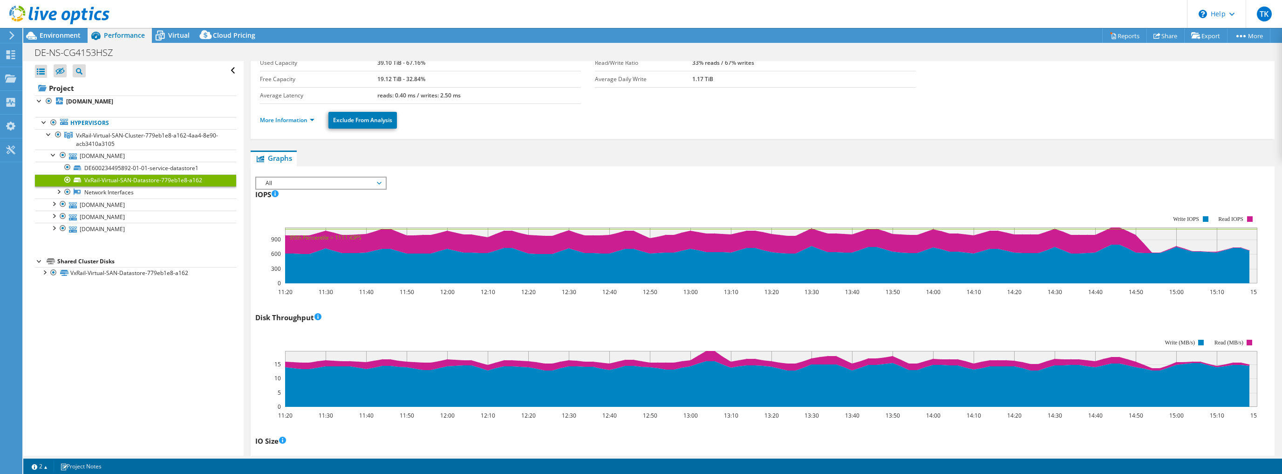
click at [54, 203] on div at bounding box center [53, 203] width 9 height 9
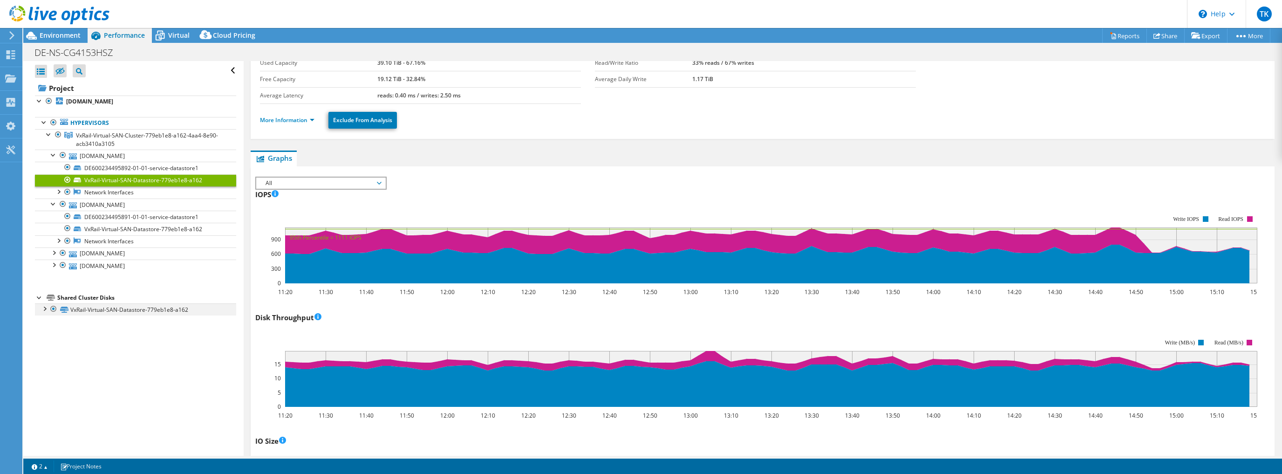
click at [43, 307] on div at bounding box center [44, 307] width 9 height 9
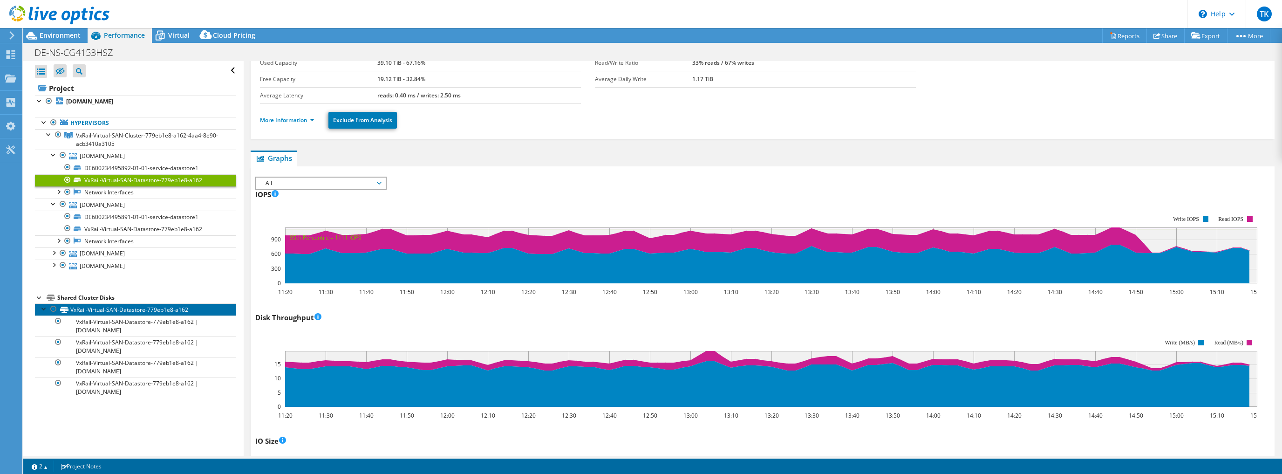
click at [104, 309] on link "VxRail-Virtual-SAN-Datastore-779eb1e8-a162" at bounding box center [135, 309] width 201 height 12
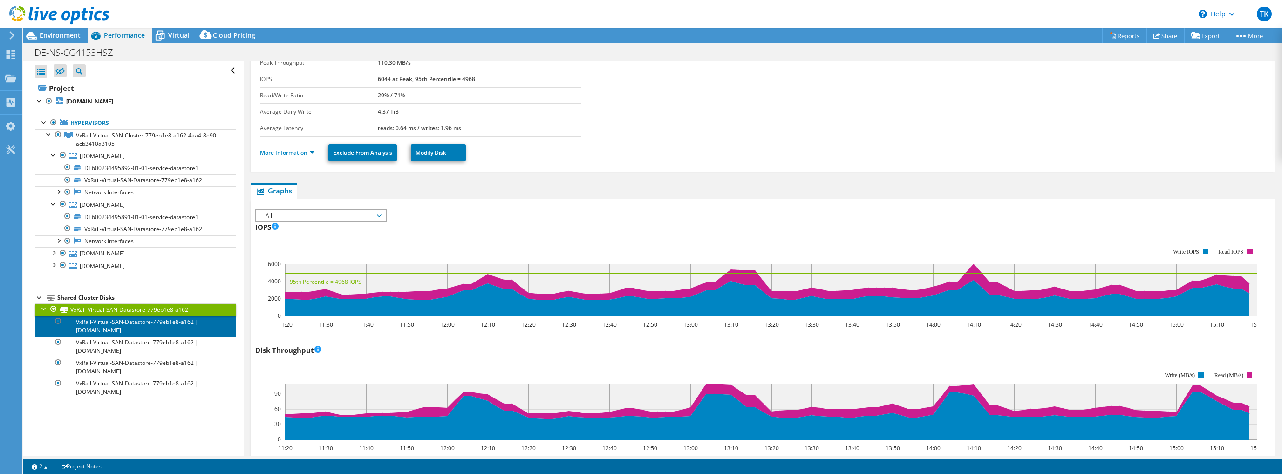
click at [117, 325] on link "VxRail-Virtual-SAN-Datastore-779eb1e8-a162 | [DOMAIN_NAME]" at bounding box center [135, 325] width 201 height 21
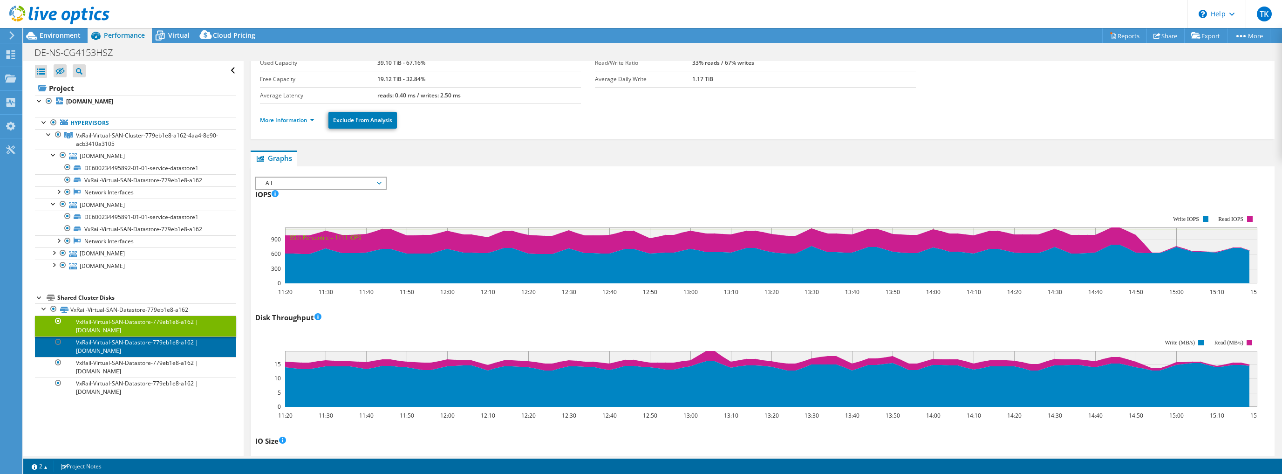
click at [122, 343] on link "VxRail-Virtual-SAN-Datastore-779eb1e8-a162 | [DOMAIN_NAME]" at bounding box center [135, 346] width 201 height 21
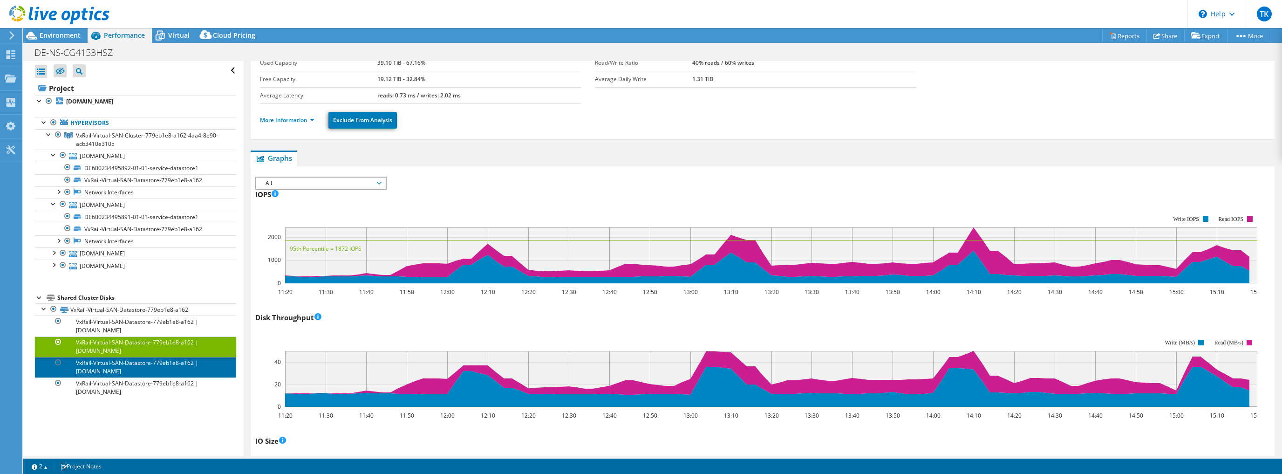
click at [130, 365] on link "VxRail-Virtual-SAN-Datastore-779eb1e8-a162 | [DOMAIN_NAME]" at bounding box center [135, 367] width 201 height 21
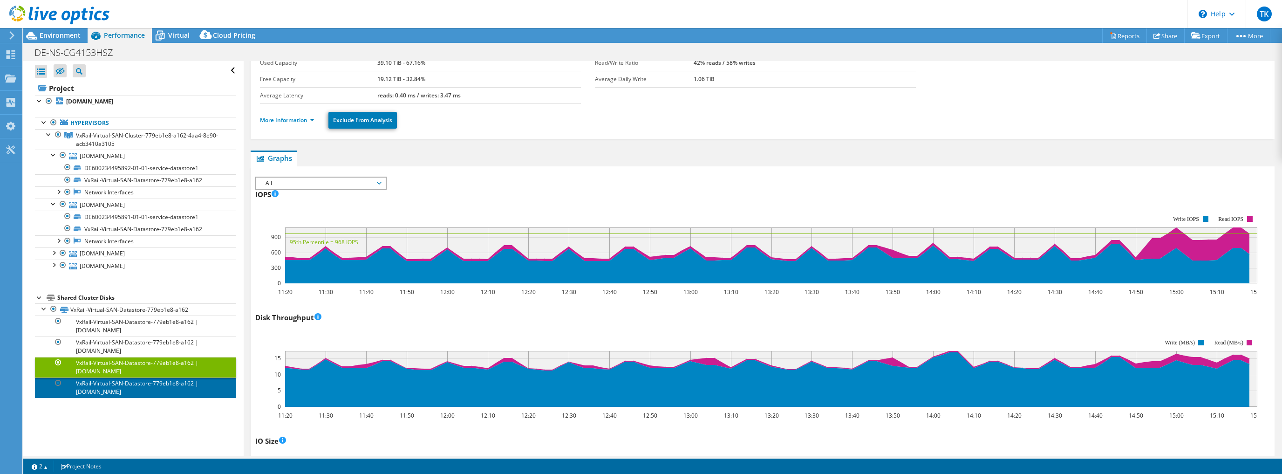
click at [139, 384] on link "VxRail-Virtual-SAN-Datastore-779eb1e8-a162 | [DOMAIN_NAME]" at bounding box center [135, 387] width 201 height 21
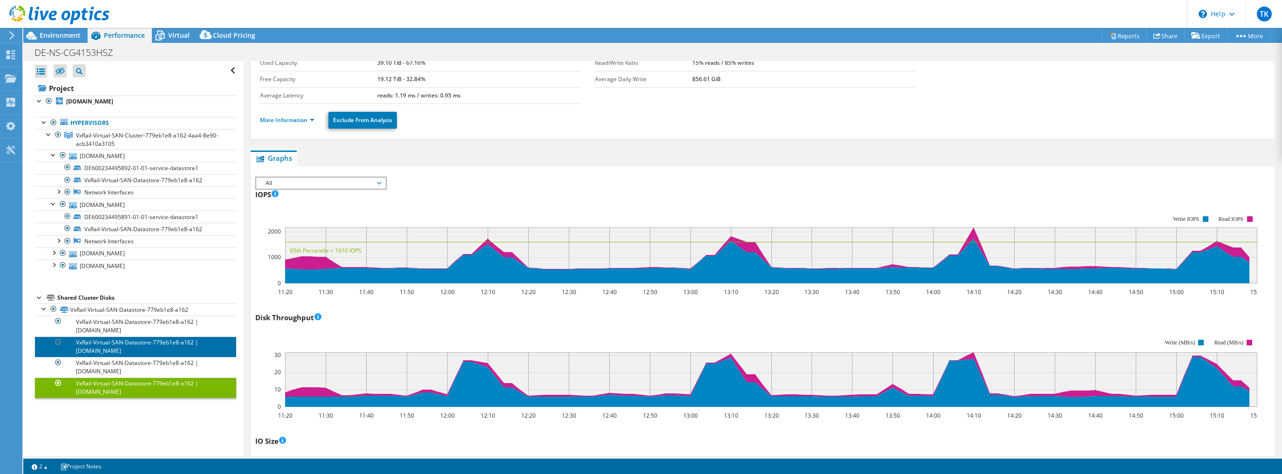
click at [138, 343] on link "VxRail-Virtual-SAN-Datastore-779eb1e8-a162 | [DOMAIN_NAME]" at bounding box center [135, 346] width 201 height 21
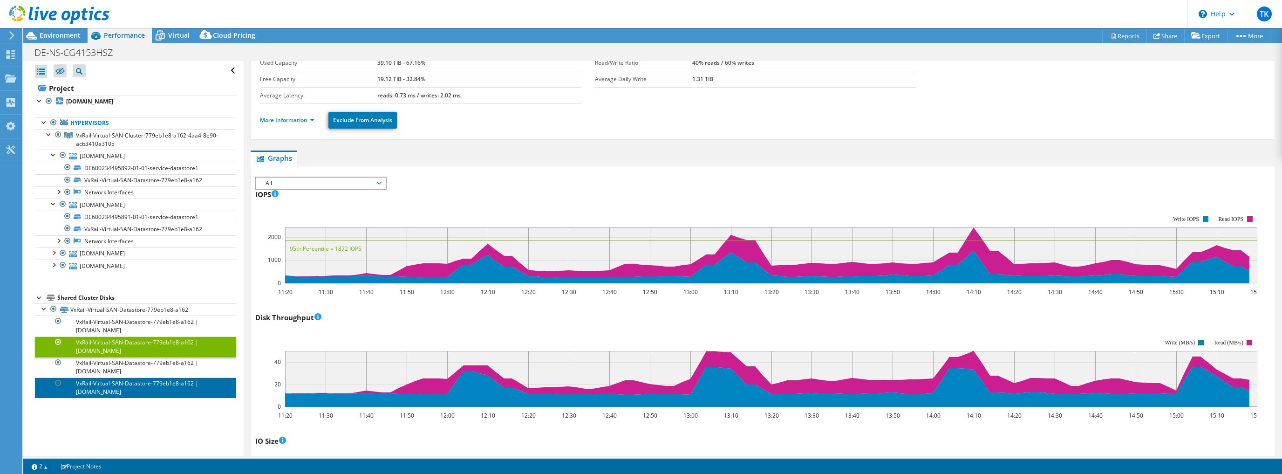
click at [140, 391] on link "VxRail-Virtual-SAN-Datastore-779eb1e8-a162 | [DOMAIN_NAME]" at bounding box center [135, 387] width 201 height 21
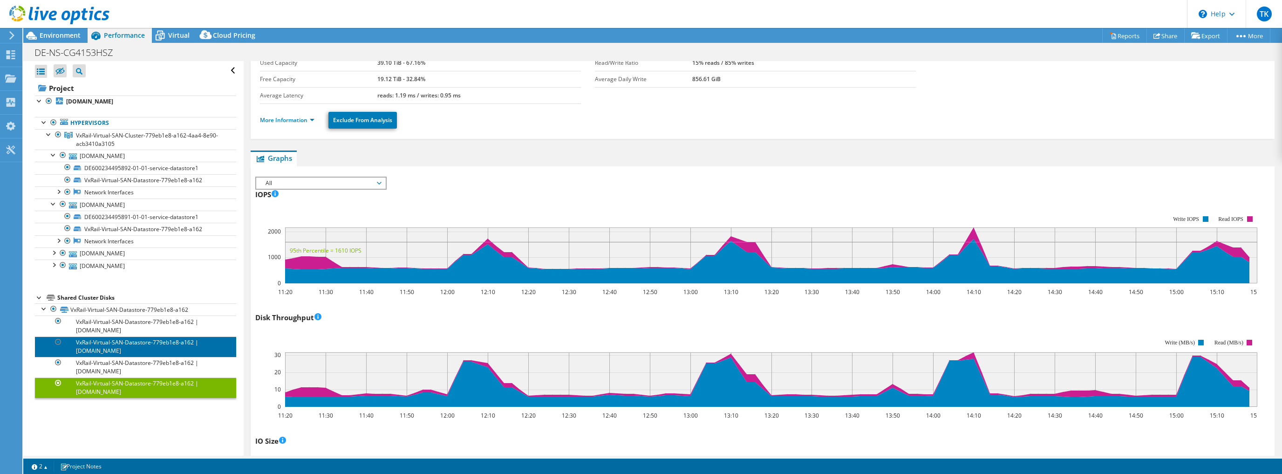
click at [130, 348] on link "VxRail-Virtual-SAN-Datastore-779eb1e8-a162 | [DOMAIN_NAME]" at bounding box center [135, 346] width 201 height 21
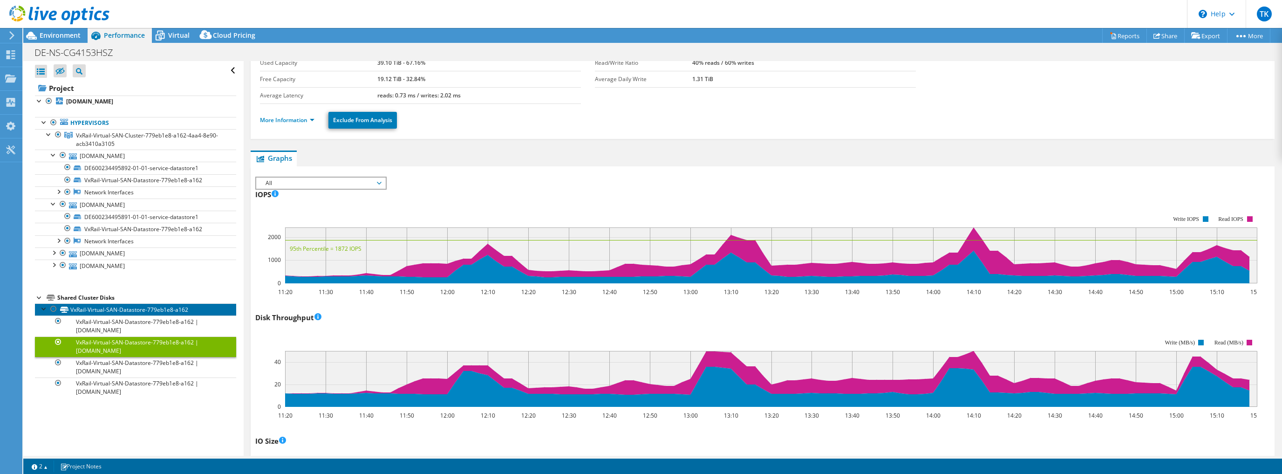
click at [145, 309] on link "VxRail-Virtual-SAN-Datastore-779eb1e8-a162" at bounding box center [135, 309] width 201 height 12
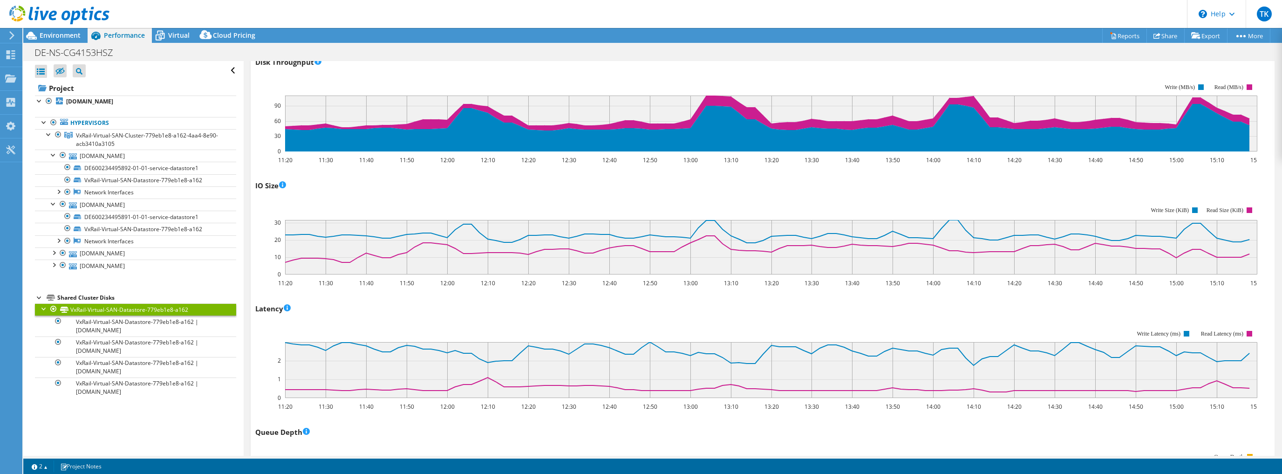
scroll to position [365, 0]
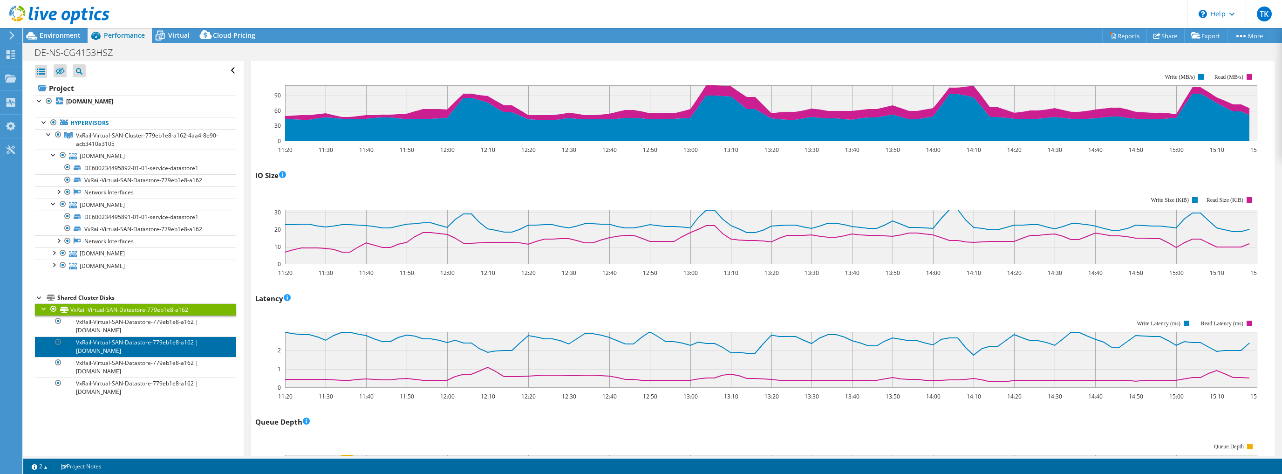
click at [144, 343] on link "VxRail-Virtual-SAN-Datastore-779eb1e8-a162 | [DOMAIN_NAME]" at bounding box center [135, 346] width 201 height 21
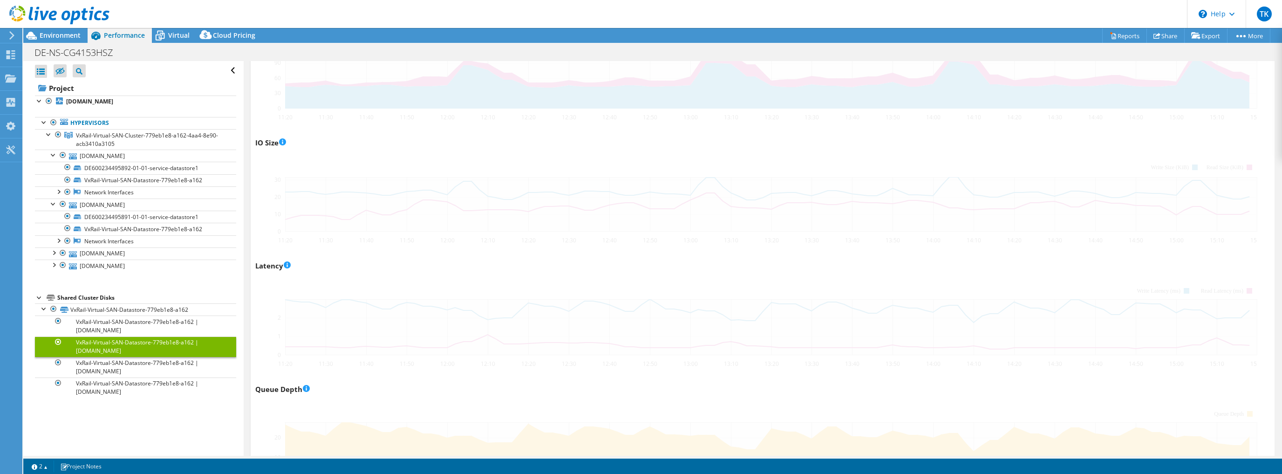
scroll to position [332, 0]
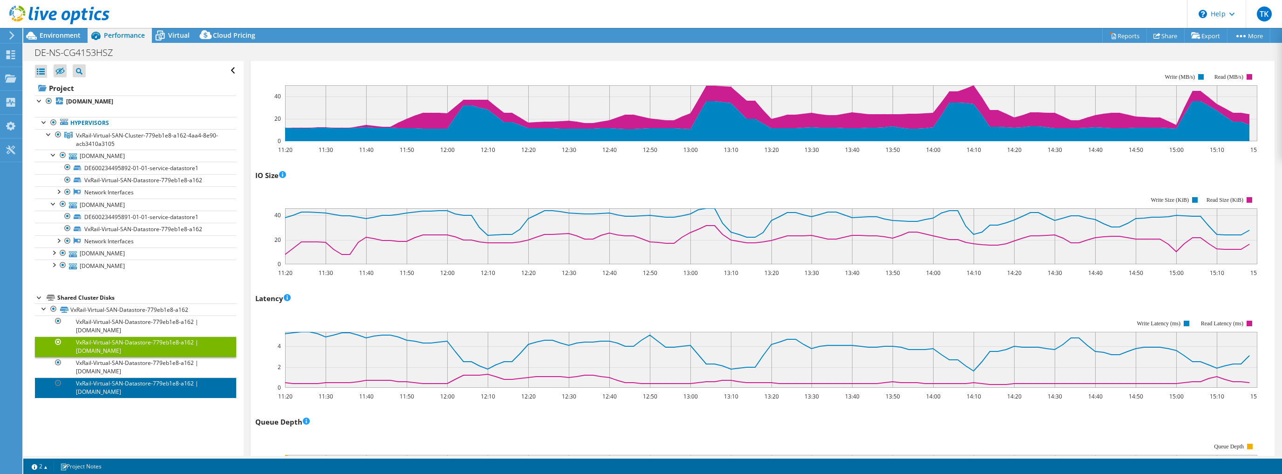
click at [129, 384] on link "VxRail-Virtual-SAN-Datastore-779eb1e8-a162 | [DOMAIN_NAME]" at bounding box center [135, 387] width 201 height 21
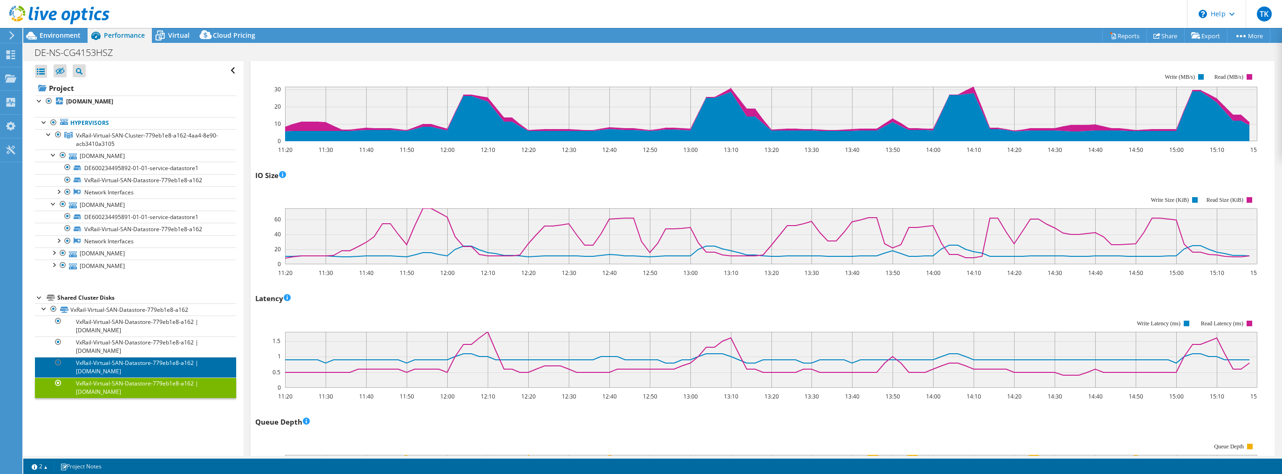
click at [130, 367] on link "VxRail-Virtual-SAN-Datastore-779eb1e8-a162 | [DOMAIN_NAME]" at bounding box center [135, 367] width 201 height 21
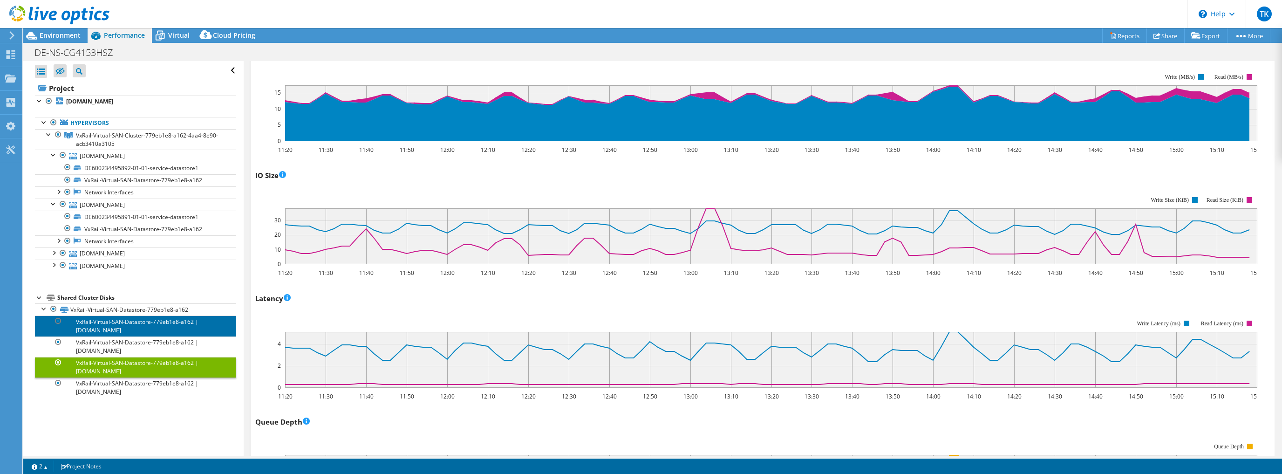
click at [138, 325] on link "VxRail-Virtual-SAN-Datastore-779eb1e8-a162 | [DOMAIN_NAME]" at bounding box center [135, 325] width 201 height 21
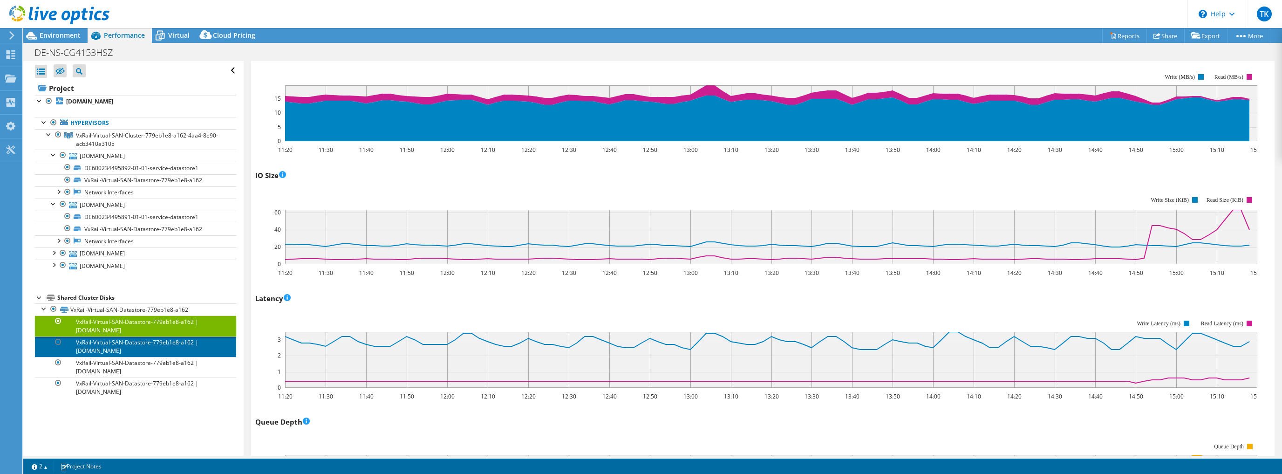
click at [135, 345] on link "VxRail-Virtual-SAN-Datastore-779eb1e8-a162 | [DOMAIN_NAME]" at bounding box center [135, 346] width 201 height 21
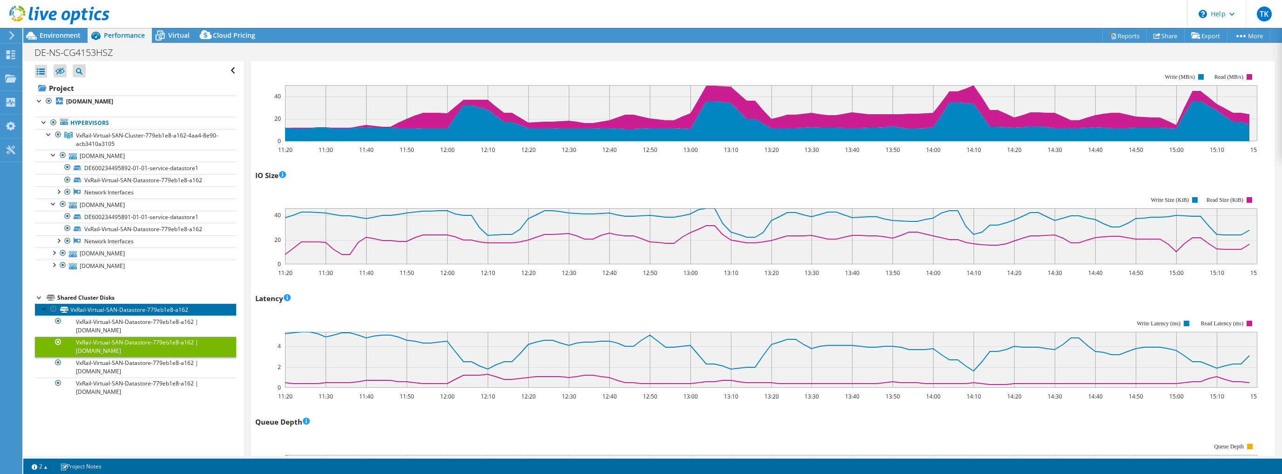
click at [167, 312] on link "VxRail-Virtual-SAN-Datastore-779eb1e8-a162" at bounding box center [135, 309] width 201 height 12
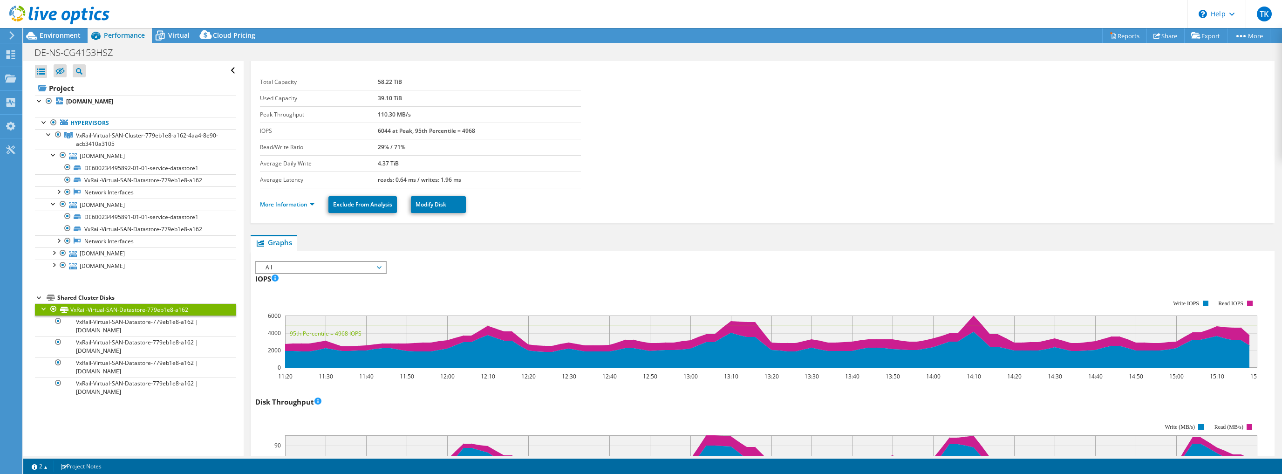
scroll to position [0, 0]
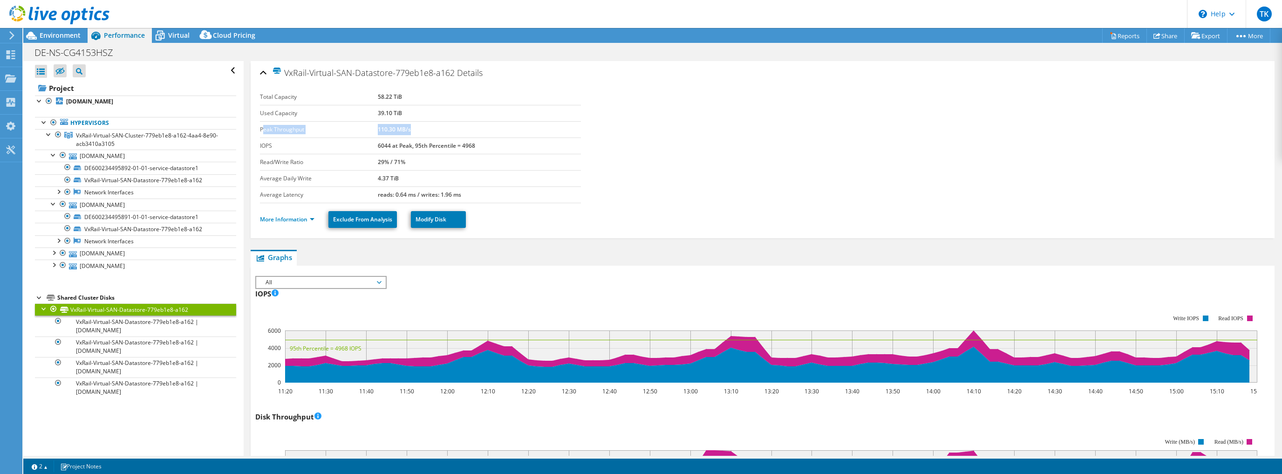
drag, startPoint x: 263, startPoint y: 130, endPoint x: 439, endPoint y: 126, distance: 176.6
click at [439, 126] on tr "Peak Throughput 110.30 MB/s" at bounding box center [420, 129] width 321 height 16
click at [439, 126] on td "110.30 MB/s" at bounding box center [480, 129] width 204 height 16
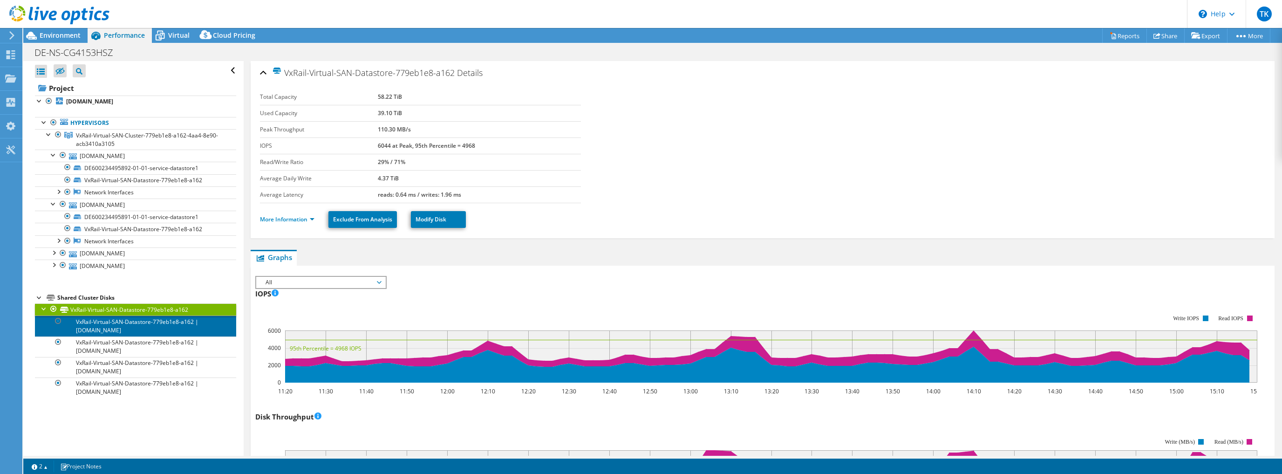
click at [121, 326] on link "VxRail-Virtual-SAN-Datastore-779eb1e8-a162 | [DOMAIN_NAME]" at bounding box center [135, 325] width 201 height 21
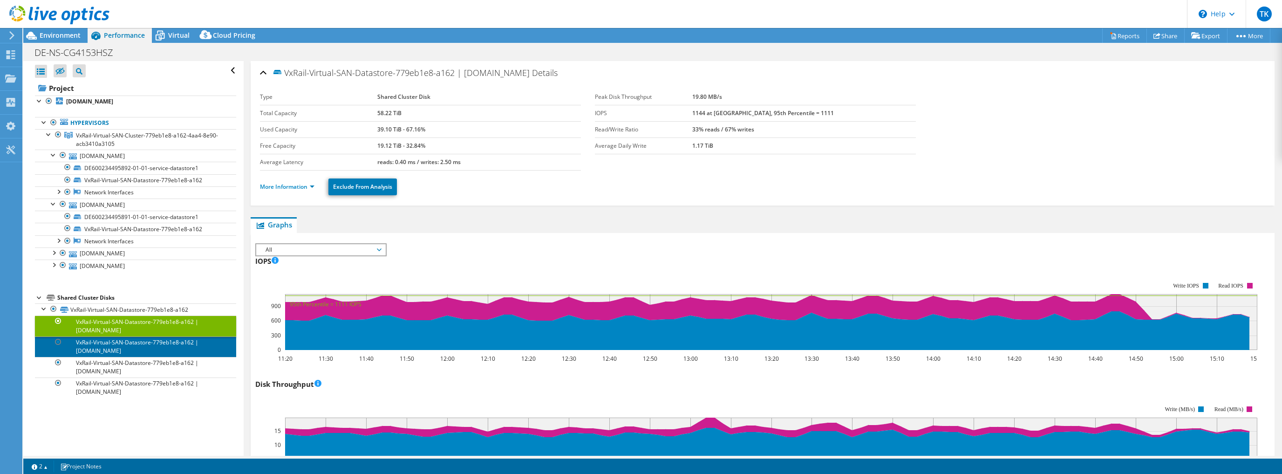
click at [127, 343] on link "VxRail-Virtual-SAN-Datastore-779eb1e8-a162 | [DOMAIN_NAME]" at bounding box center [135, 346] width 201 height 21
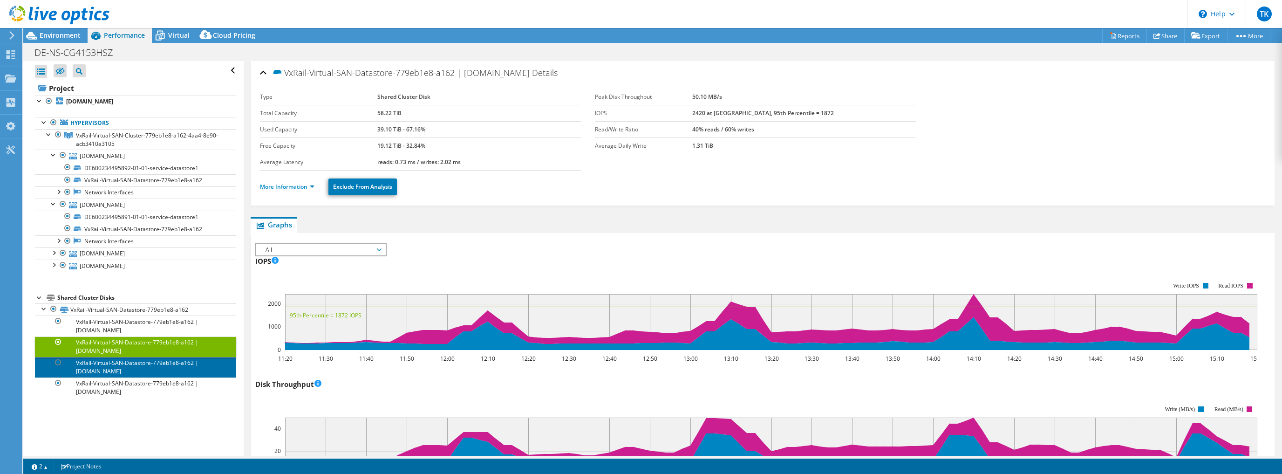
click at [147, 367] on link "VxRail-Virtual-SAN-Datastore-779eb1e8-a162 | [DOMAIN_NAME]" at bounding box center [135, 367] width 201 height 21
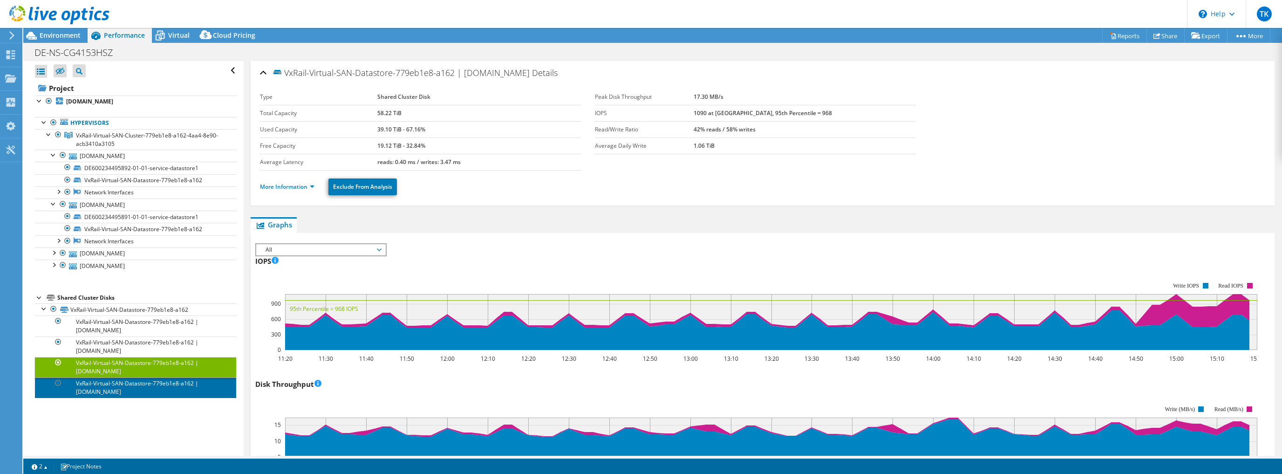
click at [140, 389] on link "VxRail-Virtual-SAN-Datastore-779eb1e8-a162 | [DOMAIN_NAME]" at bounding box center [135, 387] width 201 height 21
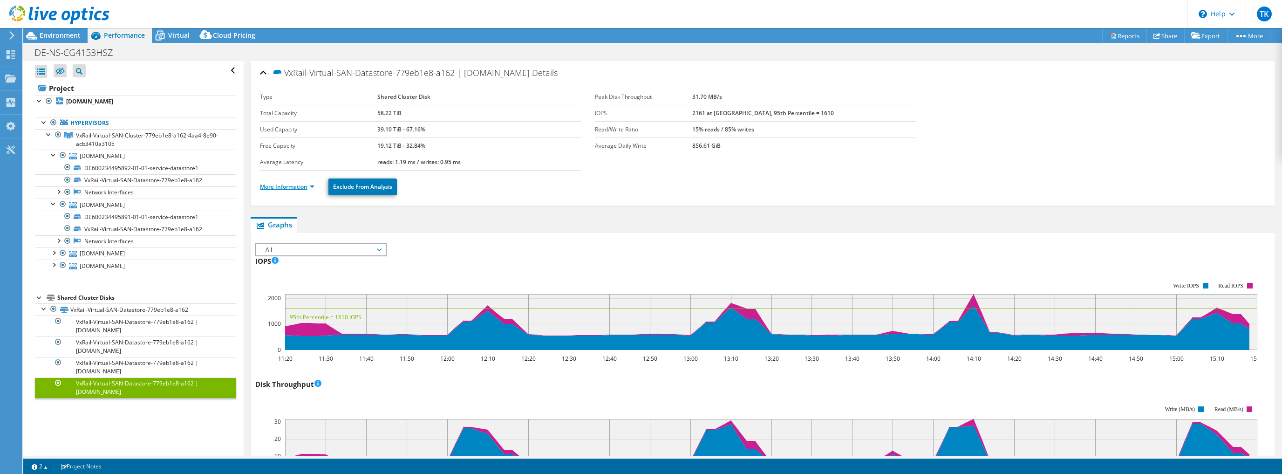
click at [296, 183] on link "More Information" at bounding box center [287, 187] width 55 height 8
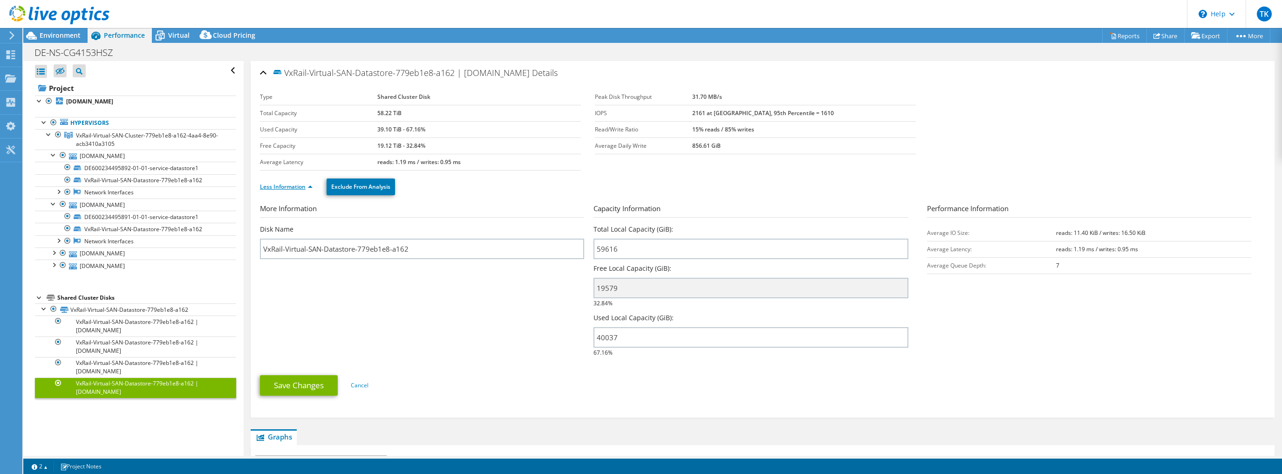
click at [282, 184] on link "Less Information" at bounding box center [286, 187] width 53 height 8
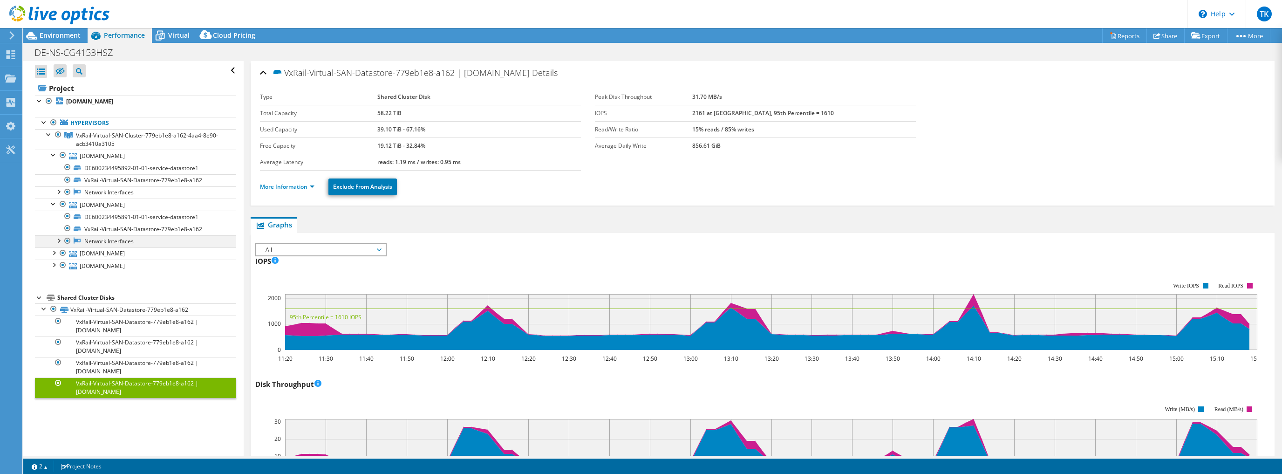
click at [61, 240] on div at bounding box center [58, 239] width 9 height 9
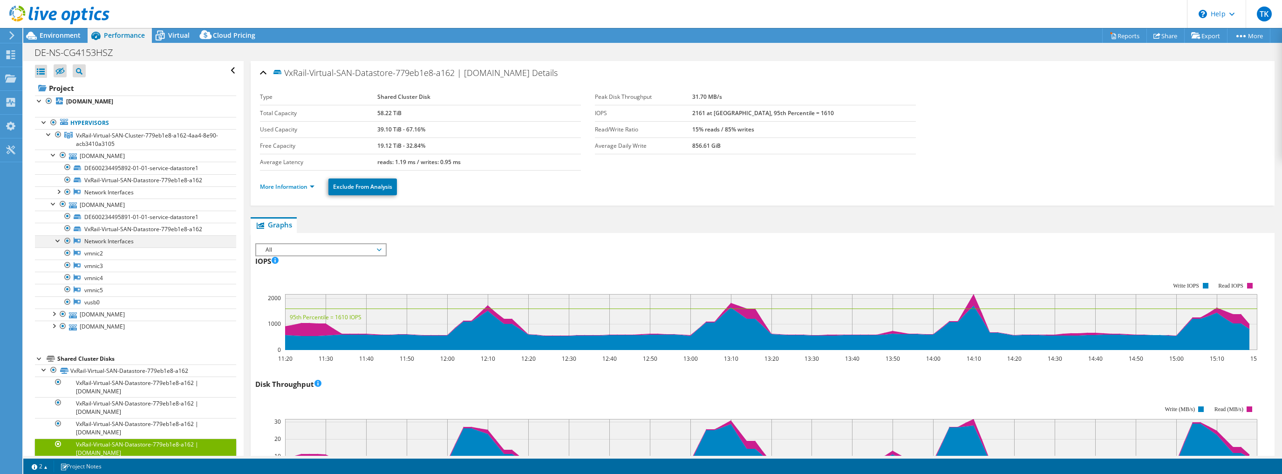
click at [60, 240] on div at bounding box center [58, 239] width 9 height 9
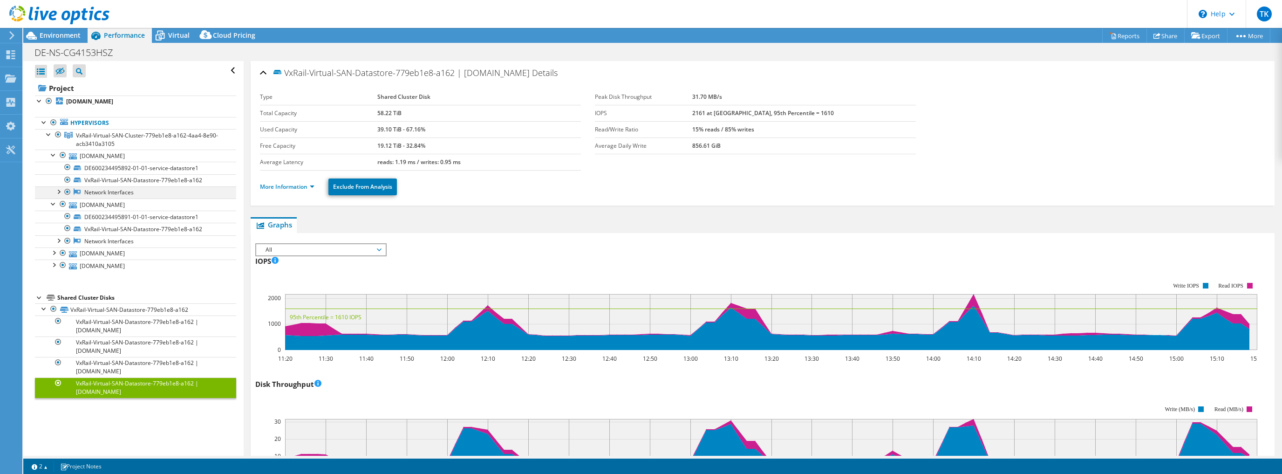
click at [60, 190] on div at bounding box center [58, 190] width 9 height 9
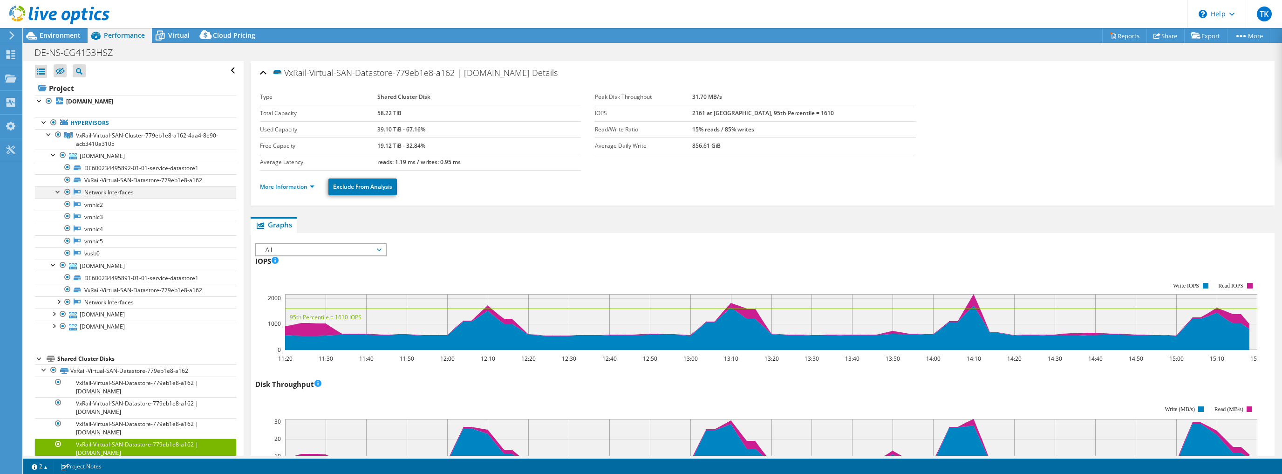
click at [60, 190] on div at bounding box center [58, 190] width 9 height 9
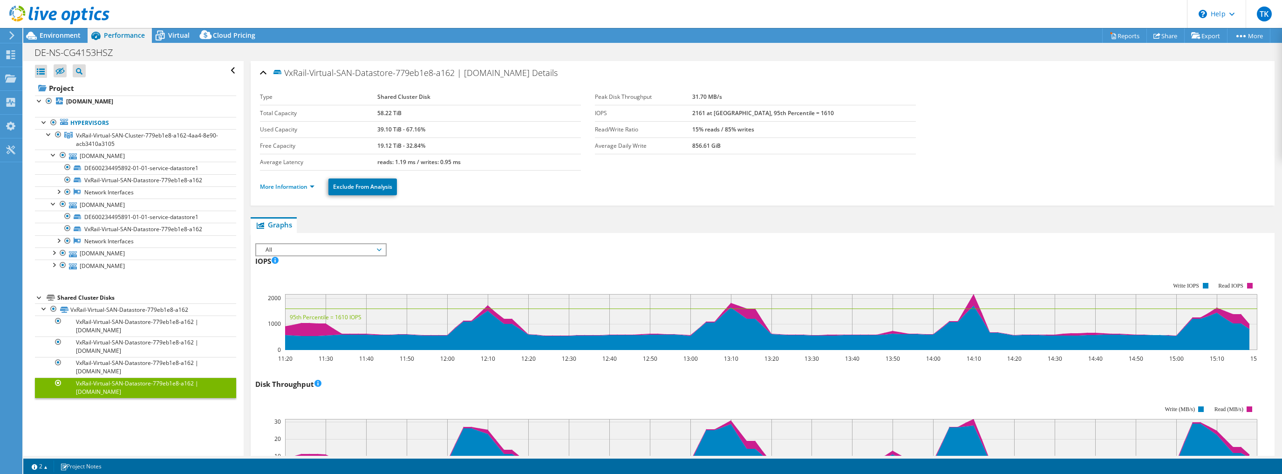
click at [631, 222] on ul "Graphs Servers Inventory Hypervisor Disks Cluster Disks Installed Applications" at bounding box center [763, 225] width 1024 height 16
drag, startPoint x: 755, startPoint y: 374, endPoint x: 733, endPoint y: 209, distance: 166.4
drag, startPoint x: 783, startPoint y: 360, endPoint x: 736, endPoint y: 222, distance: 146.0
drag, startPoint x: 772, startPoint y: 374, endPoint x: 738, endPoint y: 226, distance: 151.1
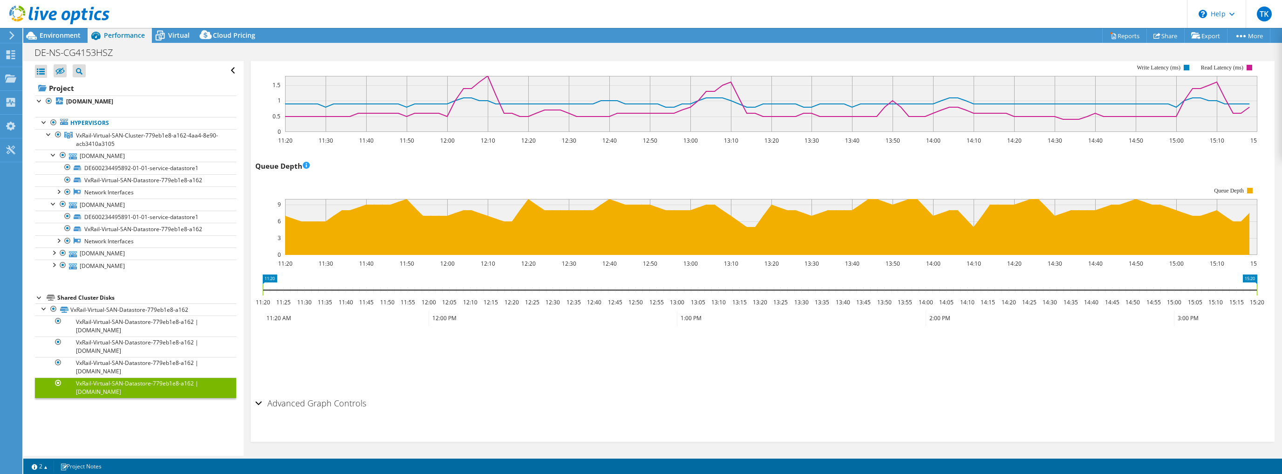
drag, startPoint x: 772, startPoint y: 168, endPoint x: 794, endPoint y: 331, distance: 165.1
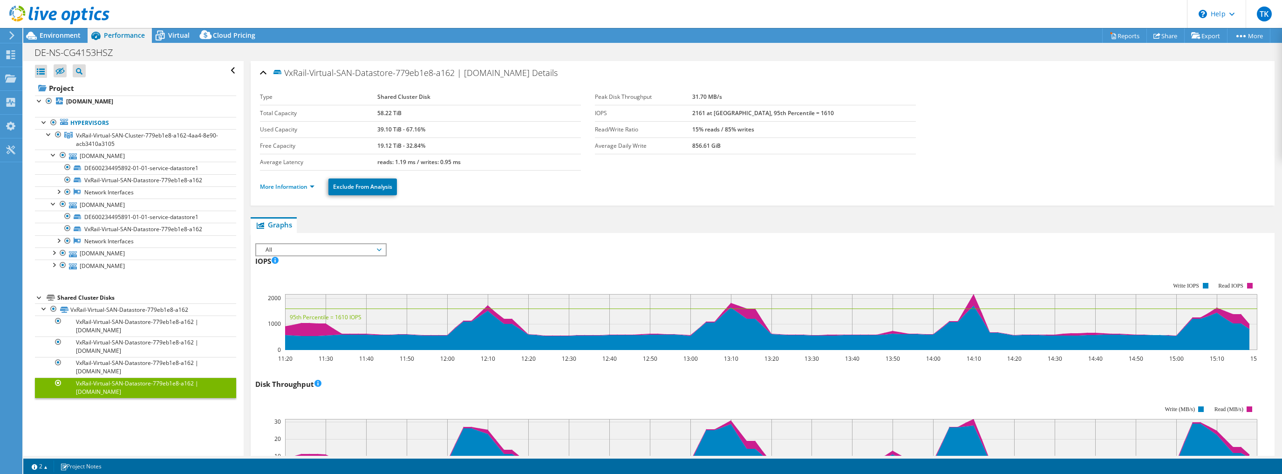
drag, startPoint x: 807, startPoint y: 353, endPoint x: 782, endPoint y: 198, distance: 157.1
